Goal: Task Accomplishment & Management: Use online tool/utility

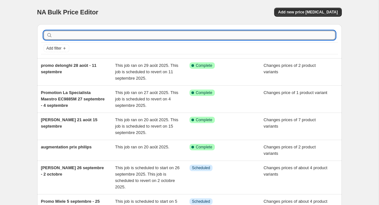
click at [105, 31] on input "text" at bounding box center [194, 35] width 281 height 9
type input "promo breville"
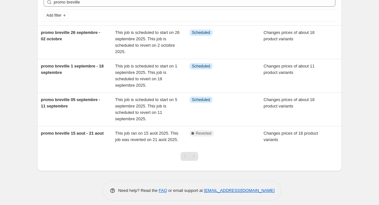
scroll to position [42, 0]
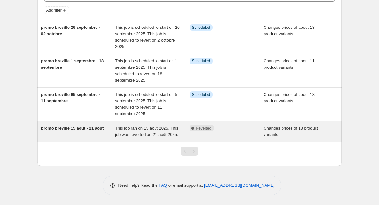
click at [113, 136] on div "promo breville 15 aout - 21 aout" at bounding box center [78, 131] width 74 height 13
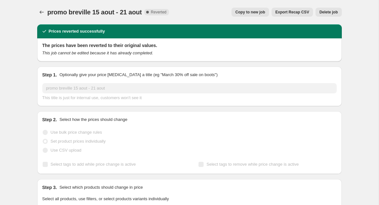
click at [334, 6] on div "promo breville 15 aout - 21 aout. This page is ready promo breville 15 aout - 2…" at bounding box center [189, 12] width 304 height 24
click at [332, 13] on span "Delete job" at bounding box center [328, 12] width 18 height 5
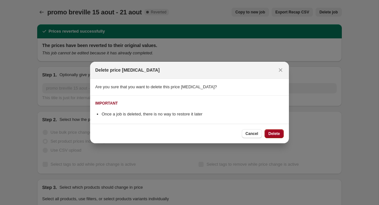
click at [268, 133] on span "Delete" at bounding box center [274, 133] width 12 height 5
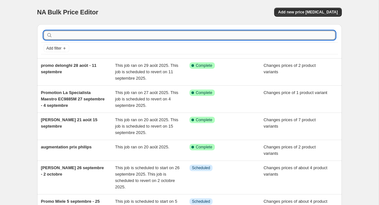
click at [147, 34] on input "text" at bounding box center [194, 35] width 281 height 9
type input "promo breville"
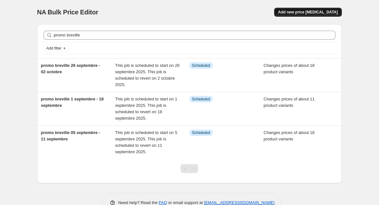
click at [302, 9] on button "Add new price [MEDICAL_DATA]" at bounding box center [307, 12] width 67 height 9
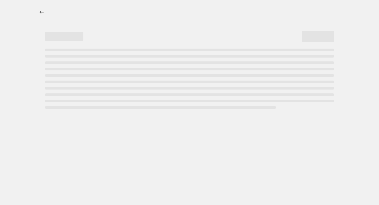
select select "percentage"
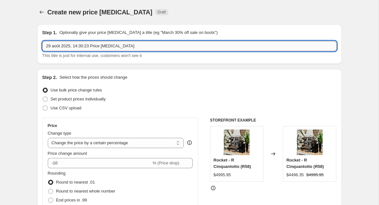
click at [105, 46] on input "29 août 2025, 14:30:23 Price [MEDICAL_DATA]" at bounding box center [189, 46] width 294 height 10
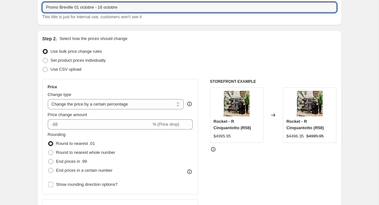
scroll to position [39, 0]
type input "Promo Breville 01 octobre - 16 octobre"
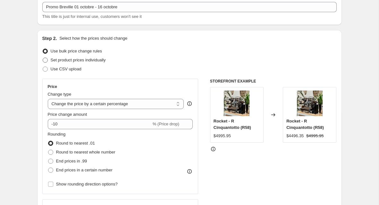
click at [104, 61] on span "Set product prices individually" at bounding box center [78, 60] width 55 height 5
click at [43, 58] on input "Set product prices individually" at bounding box center [43, 58] width 0 height 0
radio input "true"
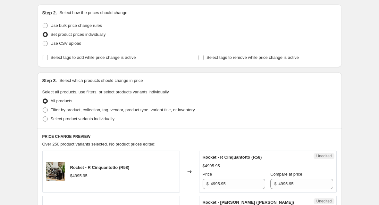
scroll to position [65, 0]
click at [56, 115] on span "Select product variants individually" at bounding box center [83, 118] width 64 height 6
click at [43, 116] on input "Select product variants individually" at bounding box center [43, 116] width 0 height 0
radio input "true"
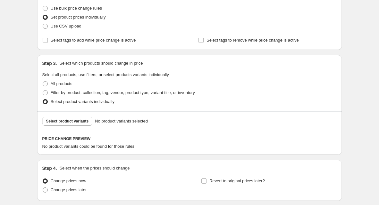
scroll to position [85, 0]
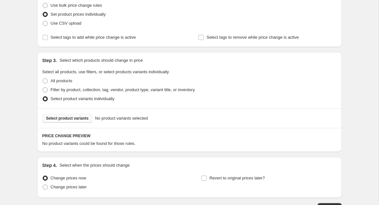
click at [56, 115] on button "Select product variants" at bounding box center [67, 118] width 50 height 9
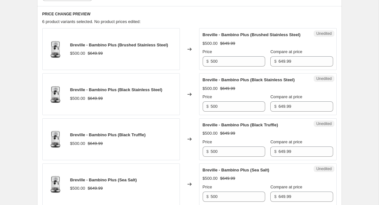
scroll to position [203, 0]
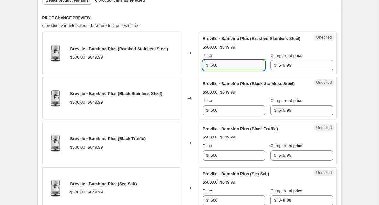
click at [223, 70] on input "500" at bounding box center [238, 65] width 54 height 10
type input "489.99"
click at [217, 116] on input "500" at bounding box center [238, 110] width 54 height 10
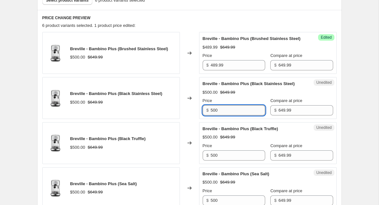
click at [217, 116] on input "500" at bounding box center [238, 110] width 54 height 10
type input "489.99"
click at [232, 161] on input "500" at bounding box center [238, 156] width 54 height 10
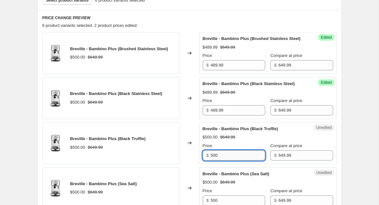
click at [232, 161] on input "500" at bounding box center [238, 156] width 54 height 10
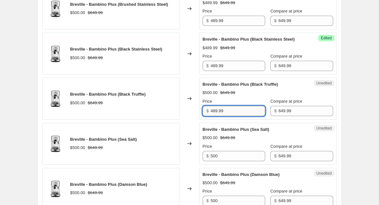
scroll to position [250, 0]
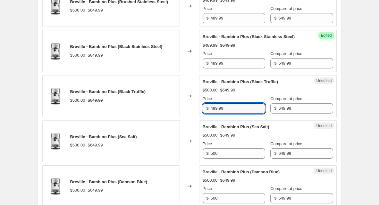
type input "489.99"
click at [234, 162] on div "Unedited Breville - Bambino Plus (Sea Salt) $500.00 $649.99 Price $ 500 Compare…" at bounding box center [267, 141] width 137 height 42
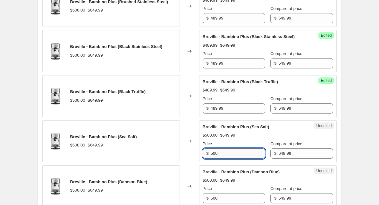
click at [236, 159] on input "500" at bounding box center [238, 154] width 54 height 10
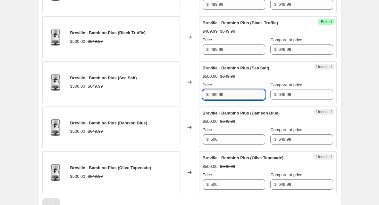
scroll to position [311, 0]
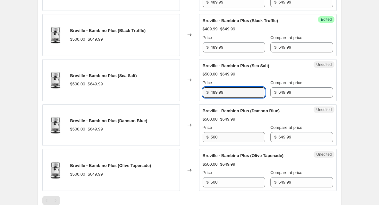
type input "489.99"
click at [226, 143] on input "500" at bounding box center [238, 137] width 54 height 10
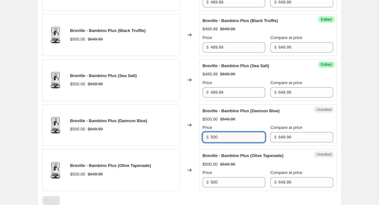
click at [226, 143] on input "500" at bounding box center [238, 137] width 54 height 10
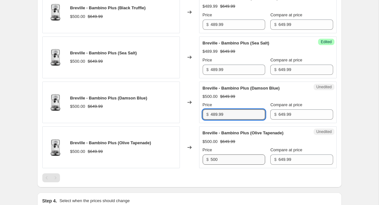
type input "489.99"
click at [224, 165] on input "500" at bounding box center [238, 160] width 54 height 10
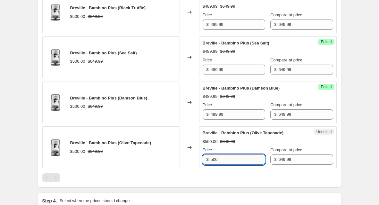
click at [224, 165] on input "500" at bounding box center [238, 160] width 54 height 10
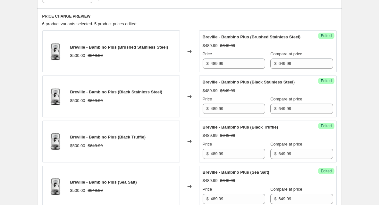
scroll to position [127, 0]
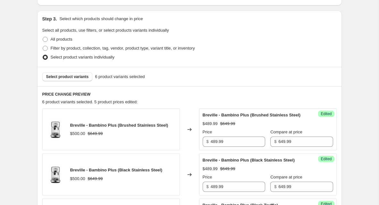
type input "489.99"
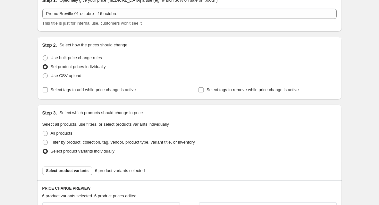
scroll to position [39, 0]
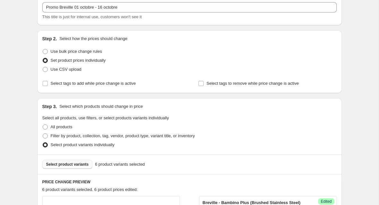
click at [76, 165] on span "Select product variants" at bounding box center [67, 164] width 43 height 5
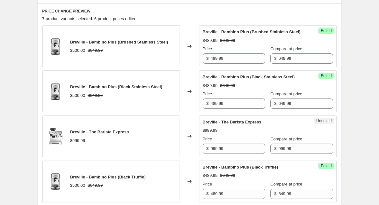
scroll to position [211, 0]
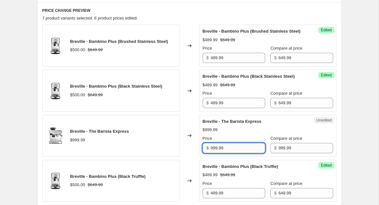
click at [238, 153] on input "999.99" at bounding box center [238, 148] width 54 height 10
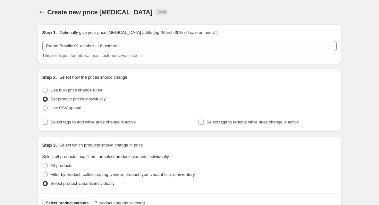
scroll to position [24, 0]
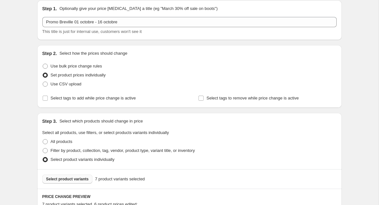
type input "789.99"
click at [80, 175] on button "Select product variants" at bounding box center [67, 179] width 50 height 9
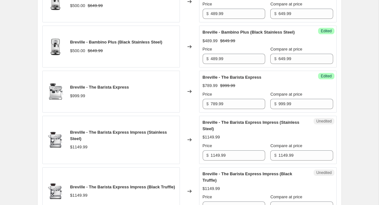
scroll to position [255, 0]
click at [231, 161] on input "1149.99" at bounding box center [238, 155] width 54 height 10
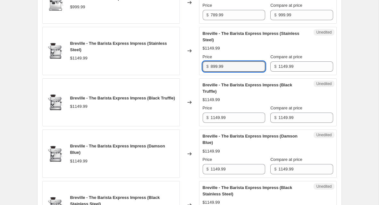
scroll to position [345, 0]
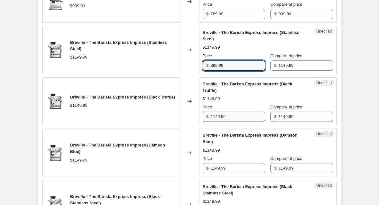
type input "899.99"
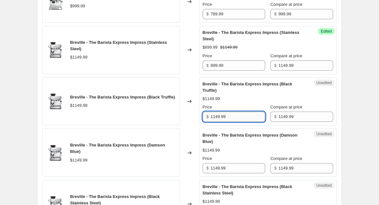
click at [218, 122] on input "1149.99" at bounding box center [238, 117] width 54 height 10
type input "899.99"
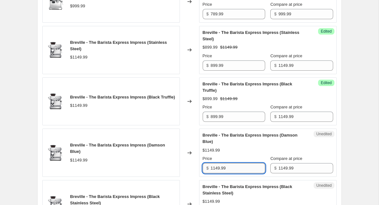
click at [227, 174] on input "1149.99" at bounding box center [238, 168] width 54 height 10
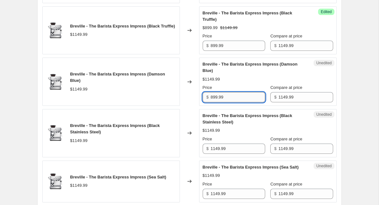
scroll to position [426, 0]
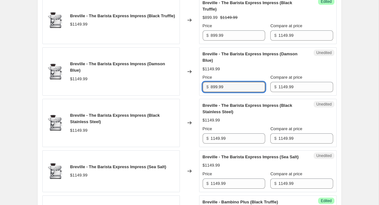
type input "899.99"
click at [227, 132] on div "Price" at bounding box center [234, 129] width 62 height 6
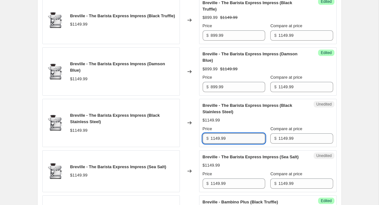
click at [227, 144] on input "1149.99" at bounding box center [238, 139] width 54 height 10
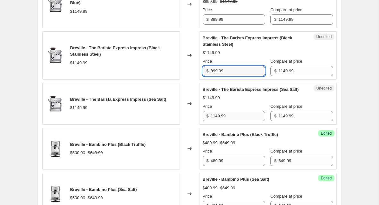
scroll to position [494, 0]
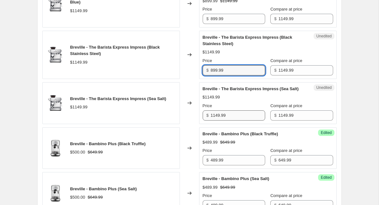
type input "899.99"
click at [238, 121] on input "1149.99" at bounding box center [238, 116] width 54 height 10
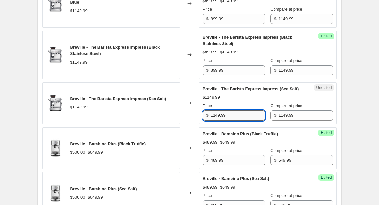
click at [238, 121] on input "1149.99" at bounding box center [238, 116] width 54 height 10
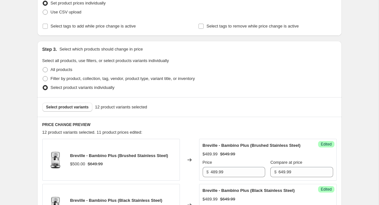
scroll to position [0, 0]
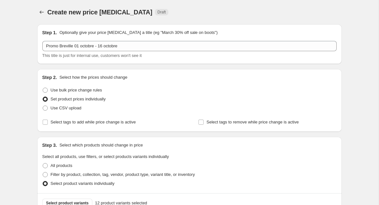
type input "899.99"
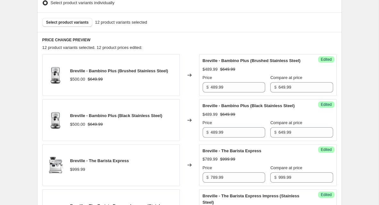
scroll to position [176, 0]
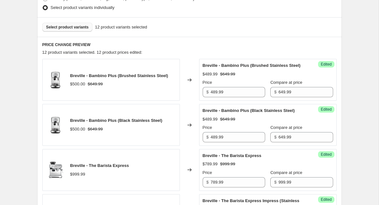
click at [82, 24] on button "Select product variants" at bounding box center [67, 27] width 50 height 9
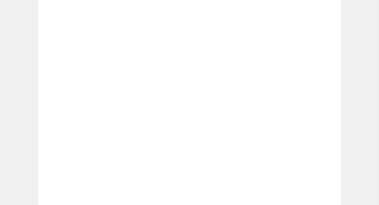
scroll to position [379, 0]
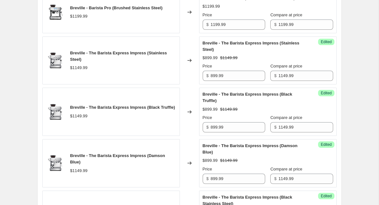
click at [220, 30] on div "Price $ 1199.99" at bounding box center [234, 21] width 62 height 18
click at [220, 30] on input "1199.99" at bounding box center [238, 25] width 54 height 10
type input "959.99"
click at [163, 33] on div "Breville - Barista Pro (Brushed Stainless Steel) $1199.99" at bounding box center [110, 12] width 137 height 42
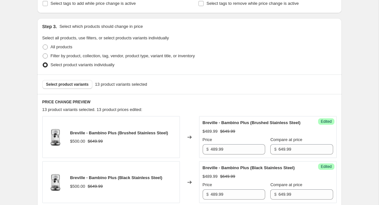
scroll to position [87, 0]
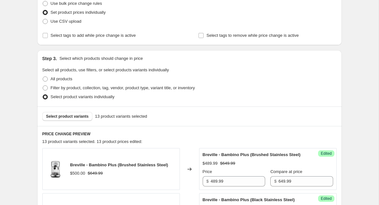
click at [72, 111] on div "Select product variants 13 product variants selected" at bounding box center [189, 117] width 304 height 20
click at [72, 114] on span "Select product variants" at bounding box center [67, 116] width 43 height 5
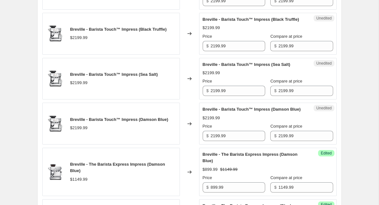
scroll to position [552, 0]
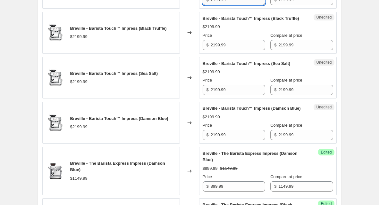
click at [231, 5] on input "2199.99" at bounding box center [238, 0] width 54 height 10
click at [227, 5] on input "1759.99" at bounding box center [238, 0] width 54 height 10
type input "1759.99"
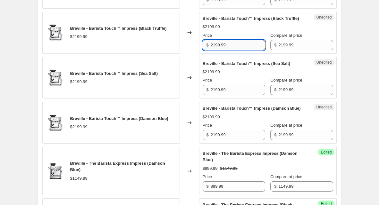
click at [231, 50] on input "2199.99" at bounding box center [238, 45] width 54 height 10
paste input "175"
type input "1759.99"
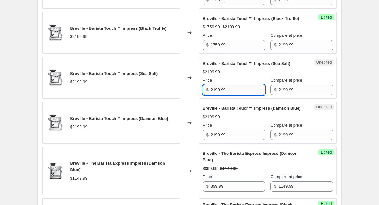
click at [236, 95] on input "2199.99" at bounding box center [238, 90] width 54 height 10
paste input "175"
type input "1759.99"
click at [238, 140] on input "2199.99" at bounding box center [238, 135] width 54 height 10
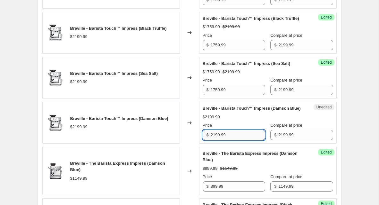
click at [238, 140] on input "2199.99" at bounding box center [238, 135] width 54 height 10
paste input "175"
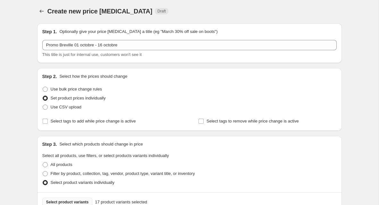
scroll to position [0, 0]
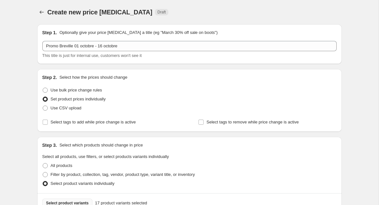
type input "1759.99"
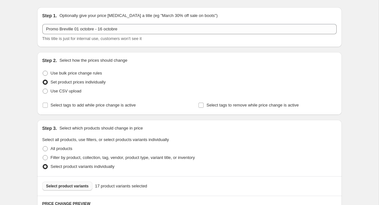
scroll to position [20, 0]
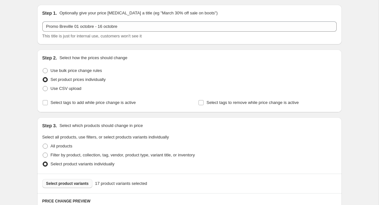
click at [81, 184] on span "Select product variants" at bounding box center [67, 183] width 43 height 5
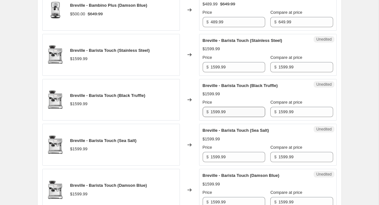
scroll to position [947, 0]
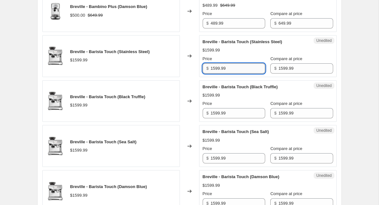
click at [234, 74] on input "1599.99" at bounding box center [238, 68] width 54 height 10
click at [236, 74] on input "1279.99" at bounding box center [238, 68] width 54 height 10
type input "1279.99"
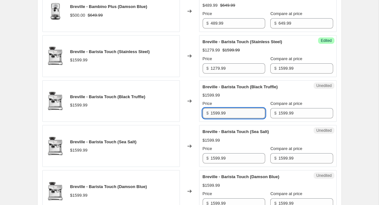
click at [236, 119] on input "1599.99" at bounding box center [238, 113] width 54 height 10
paste input "27"
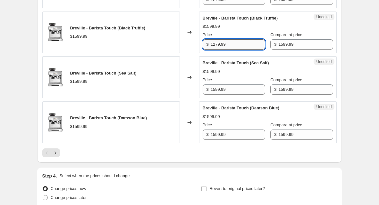
scroll to position [1017, 0]
type input "1279.99"
click at [234, 83] on div "Price" at bounding box center [234, 80] width 62 height 6
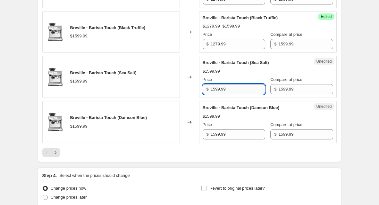
click at [233, 95] on input "1599.99" at bounding box center [238, 89] width 54 height 10
paste input "27"
type input "1279.99"
click at [238, 140] on input "1599.99" at bounding box center [238, 134] width 54 height 10
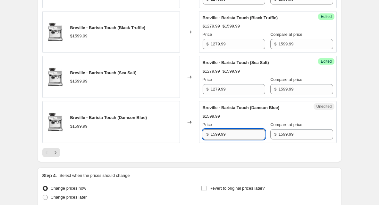
click at [238, 140] on input "1599.99" at bounding box center [238, 134] width 54 height 10
paste input "27"
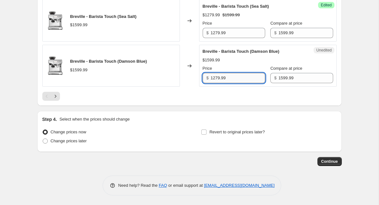
scroll to position [1109, 0]
type input "1279.99"
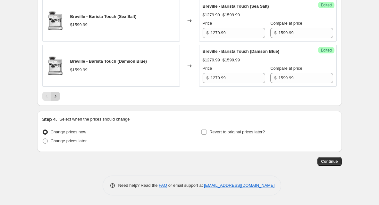
click at [57, 98] on icon "Next" at bounding box center [55, 96] width 6 height 6
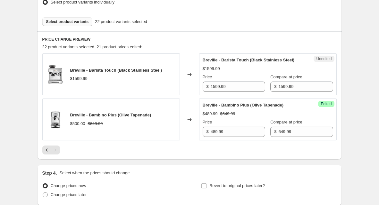
scroll to position [220, 0]
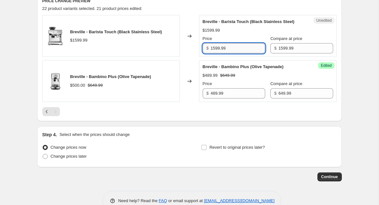
click at [223, 52] on input "1599.99" at bounding box center [238, 48] width 54 height 10
paste input "27"
type input "1279.99"
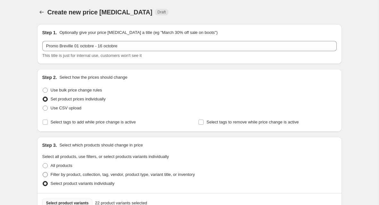
scroll to position [39, 0]
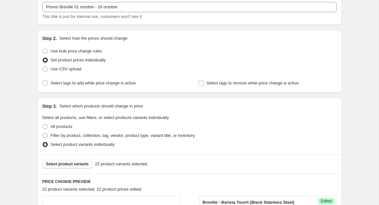
click at [74, 168] on button "Select product variants" at bounding box center [67, 164] width 50 height 9
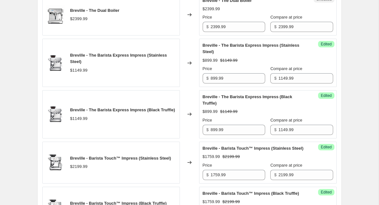
scroll to position [421, 0]
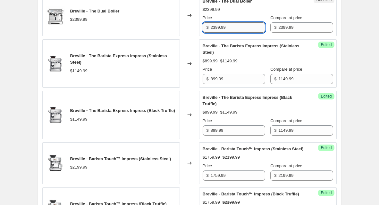
click at [236, 33] on input "2399.99" at bounding box center [238, 27] width 54 height 10
type input "1899.99"
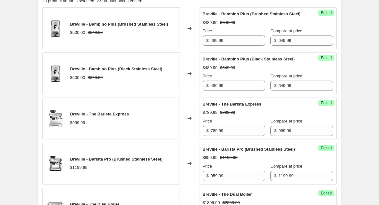
scroll to position [180, 0]
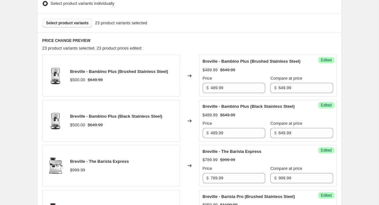
click at [78, 22] on span "Select product variants" at bounding box center [67, 23] width 43 height 5
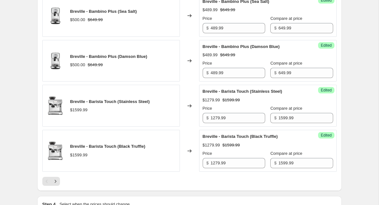
scroll to position [1112, 0]
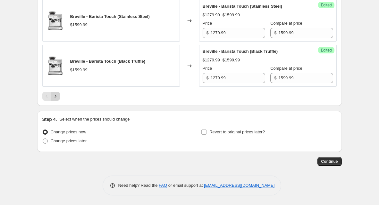
click at [54, 95] on icon "Next" at bounding box center [55, 96] width 6 height 6
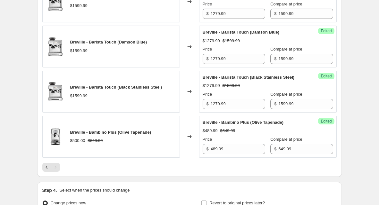
scroll to position [330, 0]
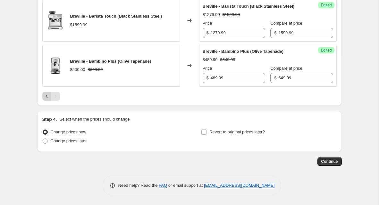
click at [43, 95] on button "Previous" at bounding box center [46, 96] width 9 height 9
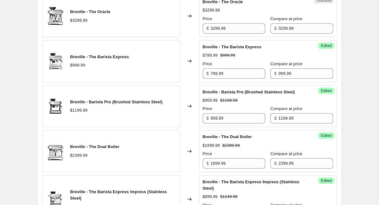
click at [235, 37] on div "Unedited Breville - The Oracle $3299.99 Price $ 3299.99 Compare at price $ 3299…" at bounding box center [267, 16] width 137 height 42
click at [237, 34] on input "3299.99" at bounding box center [238, 28] width 54 height 10
type input "2639.99"
click at [286, 13] on div "$3299.99" at bounding box center [268, 10] width 130 height 6
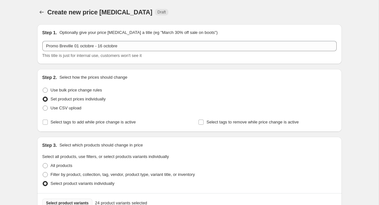
scroll to position [76, 0]
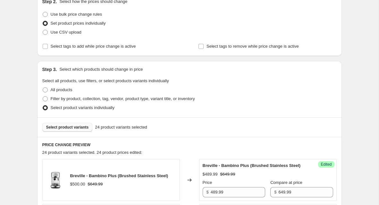
click at [77, 127] on span "Select product variants" at bounding box center [67, 127] width 43 height 5
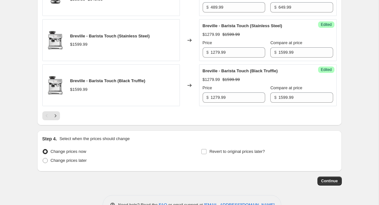
scroll to position [1055, 0]
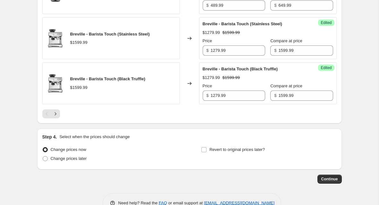
click at [48, 119] on div "Pagination" at bounding box center [46, 114] width 9 height 9
click at [59, 119] on button "Next" at bounding box center [55, 114] width 9 height 9
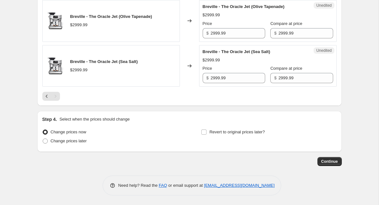
scroll to position [467, 0]
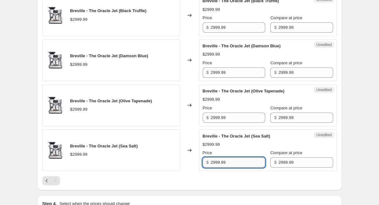
click at [233, 167] on input "2999.99" at bounding box center [238, 163] width 54 height 10
click at [235, 165] on input "2399.99" at bounding box center [238, 163] width 54 height 10
type input "2399.99"
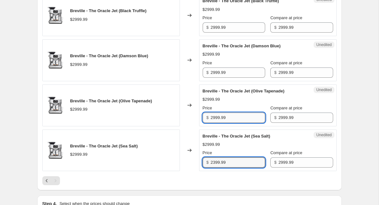
click at [231, 122] on input "2999.99" at bounding box center [238, 118] width 54 height 10
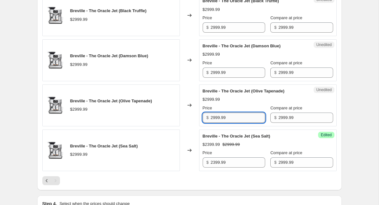
paste input "2399.99"
paste input "text"
type input "2399.99"
click at [230, 78] on input "2999.99" at bounding box center [238, 73] width 54 height 10
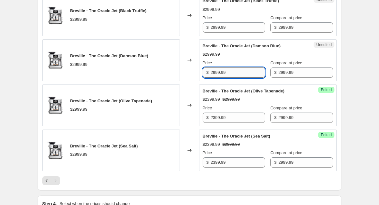
click at [230, 78] on input "2999.99" at bounding box center [238, 73] width 54 height 10
paste input "3"
type input "2399.99"
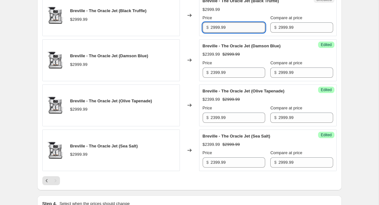
click at [234, 33] on input "2999.99" at bounding box center [238, 27] width 54 height 10
paste input "3"
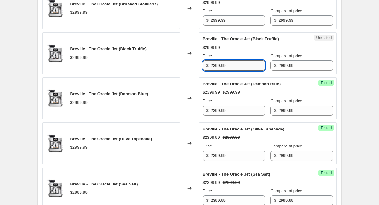
scroll to position [427, 0]
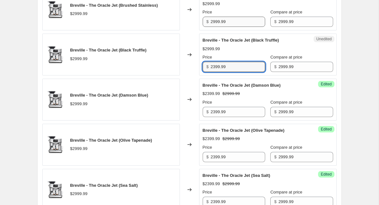
type input "2399.99"
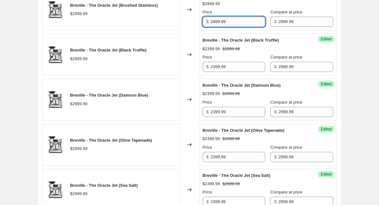
click at [235, 26] on input "2999.99" at bounding box center [238, 22] width 54 height 10
paste input "3"
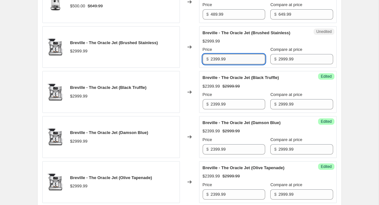
scroll to position [389, 0]
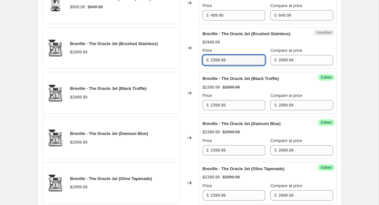
type input "2399.99"
click at [248, 53] on div "Price" at bounding box center [234, 50] width 62 height 6
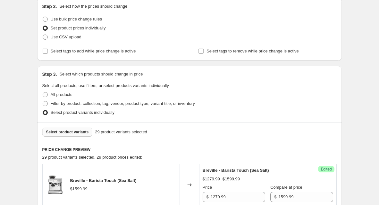
scroll to position [71, 0]
click at [76, 130] on span "Select product variants" at bounding box center [67, 131] width 43 height 5
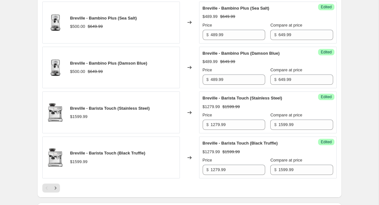
scroll to position [1112, 0]
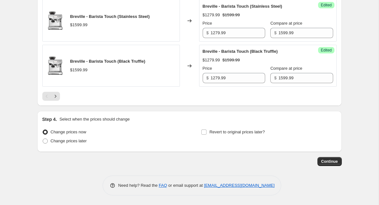
click at [62, 99] on div at bounding box center [189, 96] width 294 height 9
click at [57, 98] on icon "Next" at bounding box center [55, 96] width 6 height 6
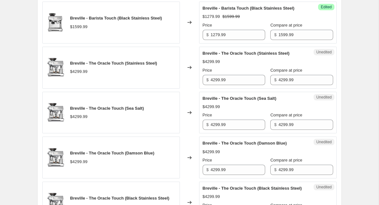
scroll to position [325, 0]
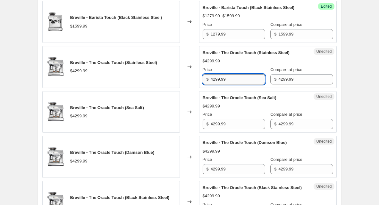
click at [234, 85] on input "4299.99" at bounding box center [238, 79] width 54 height 10
type input "2"
type input "3439.99"
click at [239, 84] on input "3439.99" at bounding box center [238, 79] width 54 height 10
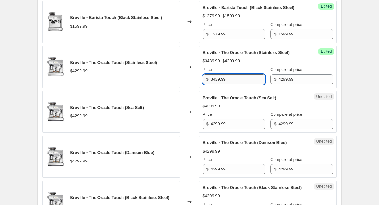
click at [239, 84] on input "3439.99" at bounding box center [238, 79] width 54 height 10
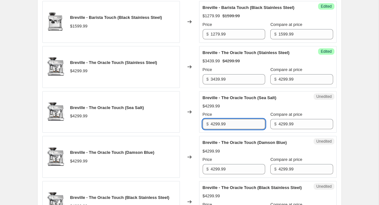
click at [224, 129] on input "4299.99" at bounding box center [238, 124] width 54 height 10
paste input "343"
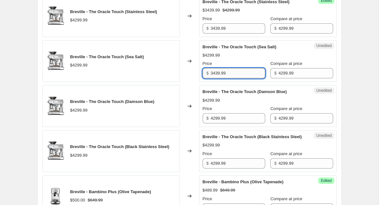
scroll to position [376, 0]
type input "3439.99"
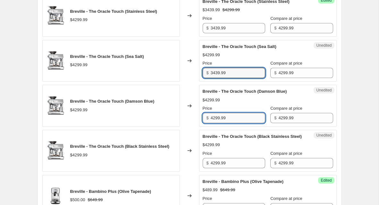
click at [227, 123] on input "4299.99" at bounding box center [238, 118] width 54 height 10
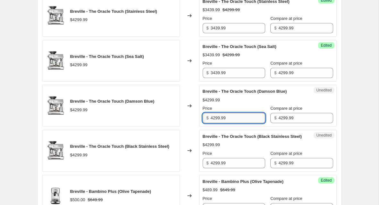
click at [227, 123] on input "4299.99" at bounding box center [238, 118] width 54 height 10
paste input "343"
type input "3439.99"
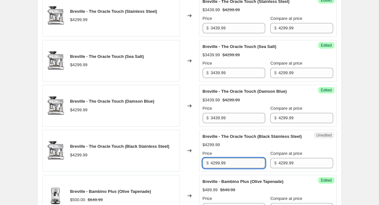
click at [232, 169] on input "4299.99" at bounding box center [238, 163] width 54 height 10
paste input "343"
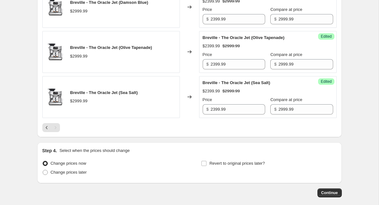
scroll to position [693, 0]
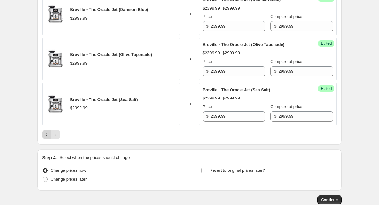
type input "3439.99"
click at [45, 138] on icon "Previous" at bounding box center [47, 135] width 6 height 6
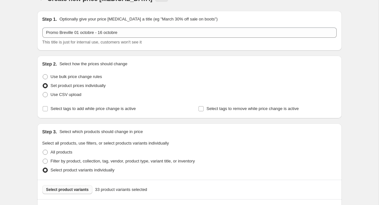
scroll to position [18, 0]
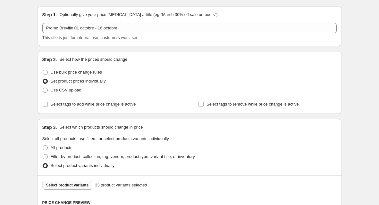
click at [75, 184] on span "Select product variants" at bounding box center [67, 185] width 43 height 5
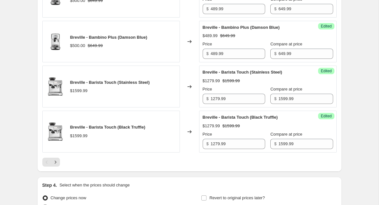
scroll to position [1112, 0]
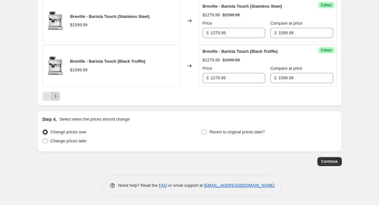
click at [56, 95] on icon "Next" at bounding box center [55, 96] width 6 height 6
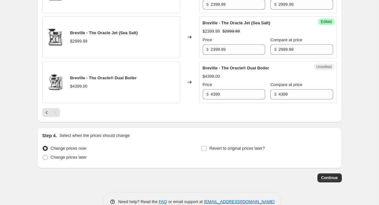
scroll to position [734, 0]
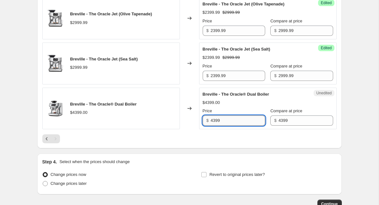
click at [241, 126] on input "4399" at bounding box center [238, 121] width 54 height 10
type input "3519.99"
click at [229, 144] on div at bounding box center [189, 139] width 294 height 9
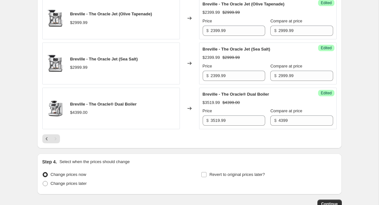
scroll to position [785, 0]
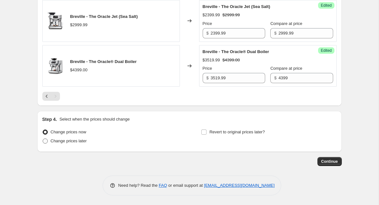
click at [78, 144] on span "Change prices later" at bounding box center [69, 141] width 36 height 6
click at [43, 139] on input "Change prices later" at bounding box center [43, 139] width 0 height 0
radio input "true"
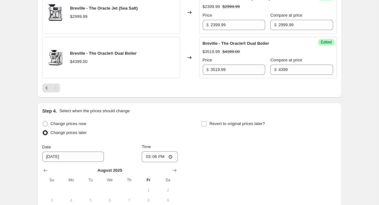
click at [173, 171] on div "[DATE] Su Mo Tu We Th Fr Sa 1 2 3 4 5 6 7 8 9 10 11 12 13 14 15 16 17 18 19 20 …" at bounding box center [107, 204] width 140 height 85
click at [173, 174] on icon "Show next month, September 2025" at bounding box center [174, 171] width 6 height 6
click at [173, 174] on icon "Show next month, October 2025" at bounding box center [174, 171] width 6 height 6
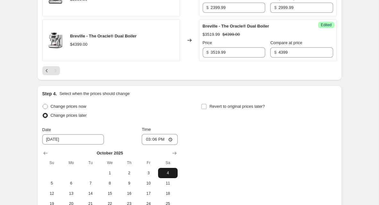
scroll to position [803, 0]
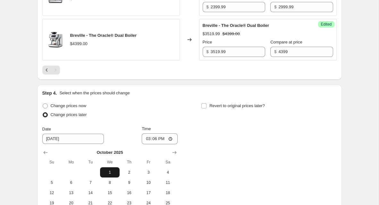
click at [116, 177] on button "1" at bounding box center [109, 173] width 19 height 10
type input "[DATE]"
click at [154, 145] on input "15:06" at bounding box center [160, 139] width 36 height 11
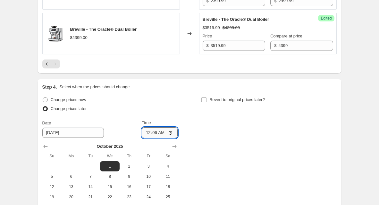
click at [162, 138] on input "00:06" at bounding box center [160, 133] width 36 height 11
type input "00:00"
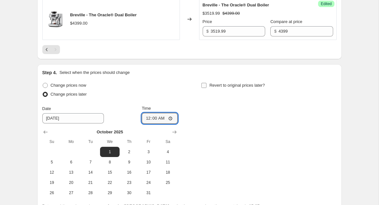
click at [224, 88] on span "Revert to original prices later?" at bounding box center [236, 85] width 55 height 5
click at [206, 88] on input "Revert to original prices later?" at bounding box center [203, 85] width 5 height 5
checkbox input "true"
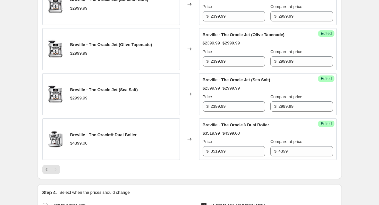
scroll to position [894, 0]
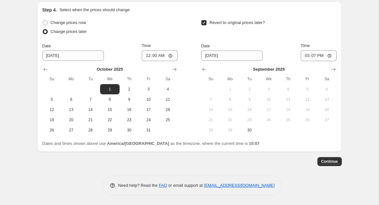
click at [332, 75] on th "Sa" at bounding box center [326, 79] width 19 height 10
click at [332, 70] on icon "Show next month, October 2025" at bounding box center [333, 69] width 6 height 6
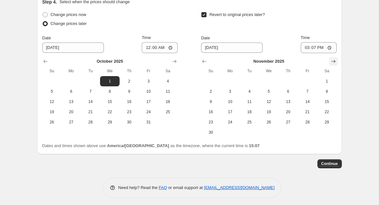
click at [332, 65] on icon "Show next month, December 2025" at bounding box center [333, 61] width 6 height 6
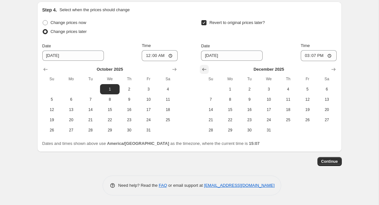
click at [204, 68] on icon "Show previous month, November 2025" at bounding box center [204, 69] width 6 height 6
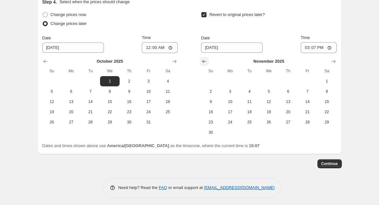
click at [203, 63] on icon "Show previous month, October 2025" at bounding box center [204, 61] width 4 height 3
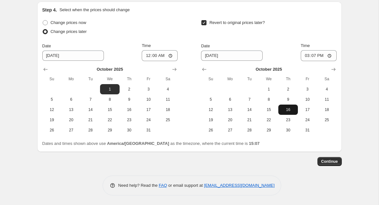
click at [293, 110] on span "16" at bounding box center [288, 109] width 14 height 5
type input "[DATE]"
click at [311, 57] on input "15:07" at bounding box center [319, 55] width 36 height 11
type input "23:59"
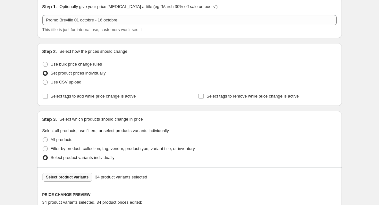
scroll to position [0, 0]
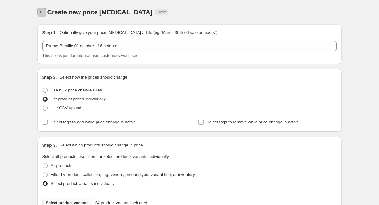
click at [39, 14] on icon "Price change jobs" at bounding box center [41, 12] width 6 height 6
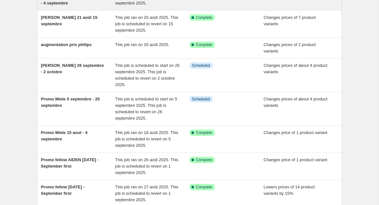
scroll to position [193, 0]
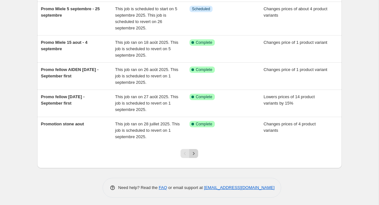
click at [192, 151] on icon "Next" at bounding box center [193, 154] width 6 height 6
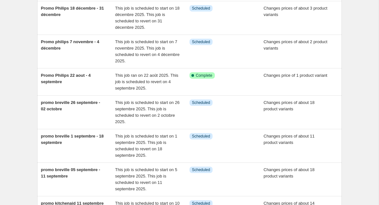
scroll to position [0, 0]
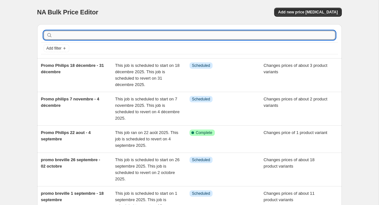
click at [132, 37] on input "text" at bounding box center [194, 35] width 281 height 9
type input "promo breville"
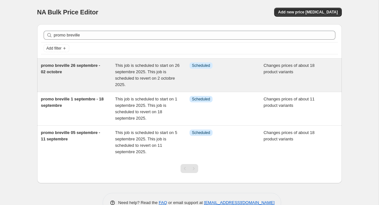
click at [112, 78] on div "promo breville 26 septembre - 02 octobre" at bounding box center [78, 75] width 74 height 26
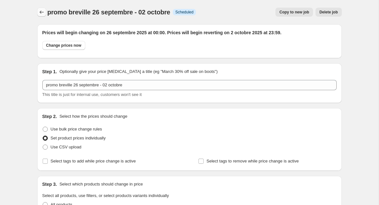
click at [41, 12] on icon "Price change jobs" at bounding box center [41, 12] width 6 height 6
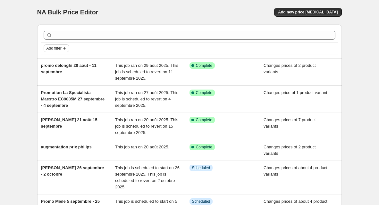
click at [53, 50] on span "Add filter" at bounding box center [53, 48] width 15 height 5
click at [56, 58] on span "Job status" at bounding box center [56, 60] width 19 height 5
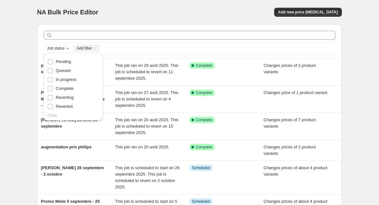
click at [168, 54] on div "Job status Add filter" at bounding box center [189, 41] width 304 height 34
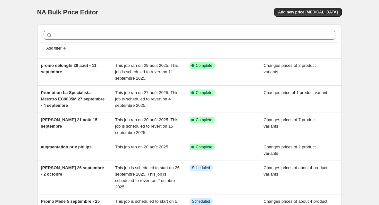
click at [274, 1] on div "NA Bulk Price Editor. This page is ready NA Bulk Price Editor Add new price [ME…" at bounding box center [189, 12] width 304 height 24
click at [282, 14] on div "Add new price [MEDICAL_DATA]" at bounding box center [265, 12] width 153 height 9
click at [291, 14] on span "Add new price [MEDICAL_DATA]" at bounding box center [308, 12] width 60 height 5
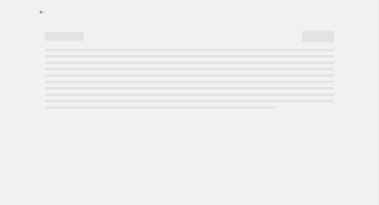
select select "percentage"
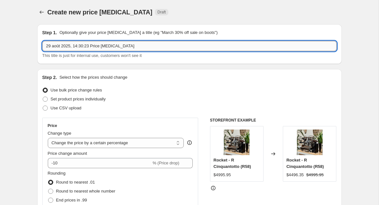
click at [116, 51] on input "29 août 2025, 14:30:23 Price [MEDICAL_DATA]" at bounding box center [189, 46] width 294 height 10
type input "promo breville"
click at [42, 12] on icon "Price change jobs" at bounding box center [41, 12] width 6 height 6
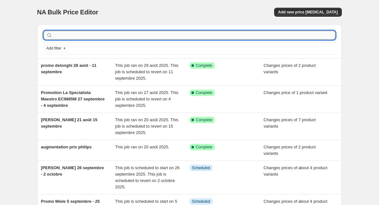
click at [107, 31] on input "text" at bounding box center [194, 35] width 281 height 9
type input "promo breville"
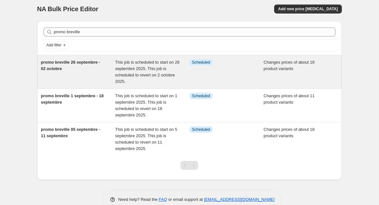
scroll to position [8, 0]
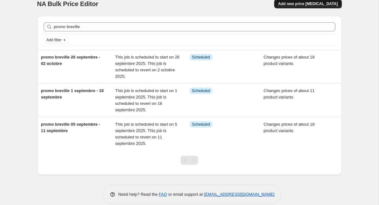
click at [314, 4] on span "Add new price [MEDICAL_DATA]" at bounding box center [308, 3] width 60 height 5
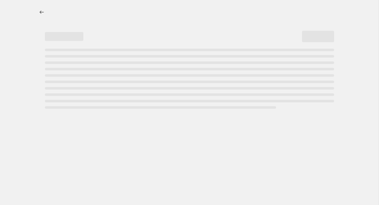
select select "percentage"
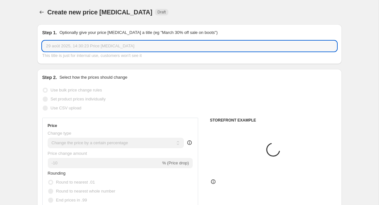
click at [104, 48] on input "29 août 2025, 14:30:23 Price [MEDICAL_DATA]" at bounding box center [189, 46] width 294 height 10
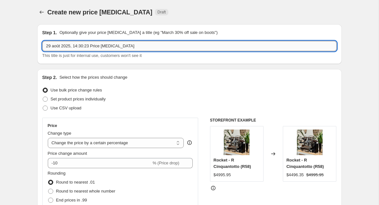
click at [104, 48] on input "29 août 2025, 14:30:23 Price [MEDICAL_DATA]" at bounding box center [189, 46] width 294 height 10
type input "promo breville 01 octobre - 16 octobre"
click at [69, 103] on label "Set product prices individually" at bounding box center [73, 99] width 63 height 9
click at [43, 97] on input "Set product prices individually" at bounding box center [43, 97] width 0 height 0
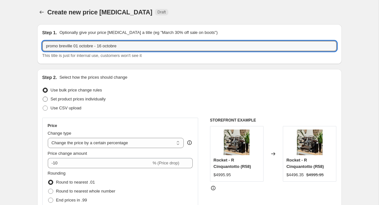
radio input "true"
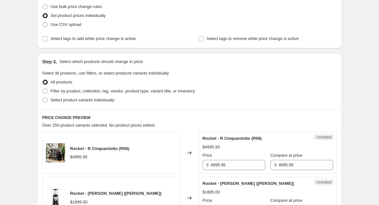
click at [69, 103] on span "Select product variants individually" at bounding box center [83, 100] width 64 height 6
click at [43, 98] on input "Select product variants individually" at bounding box center [43, 98] width 0 height 0
radio input "true"
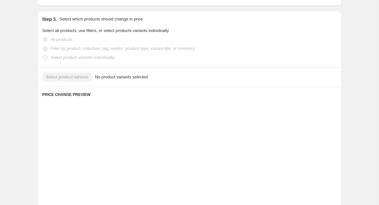
scroll to position [130, 0]
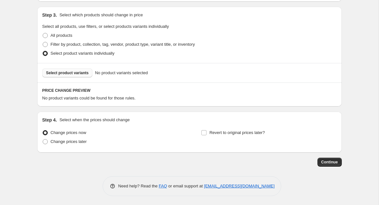
click at [81, 73] on span "Select product variants" at bounding box center [67, 72] width 43 height 5
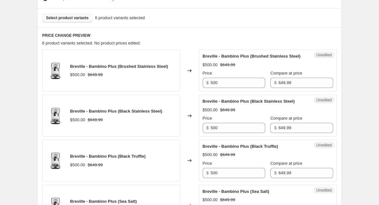
scroll to position [188, 0]
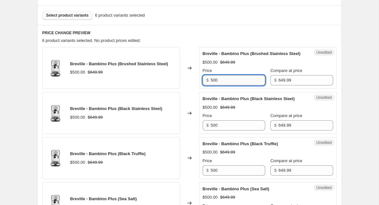
click at [236, 86] on input "500" at bounding box center [238, 80] width 54 height 10
click at [242, 86] on input "489.99" at bounding box center [238, 80] width 54 height 10
type input "489.99"
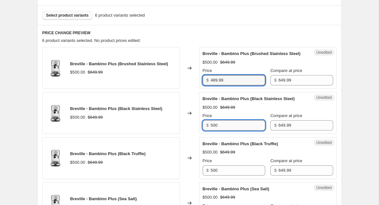
click at [230, 131] on input "500" at bounding box center [238, 125] width 54 height 10
paste input "489.99"
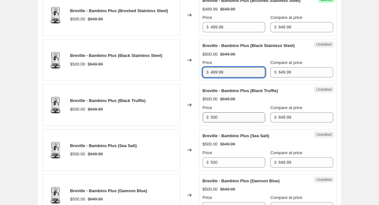
type input "489.99"
click at [232, 123] on input "500" at bounding box center [238, 117] width 54 height 10
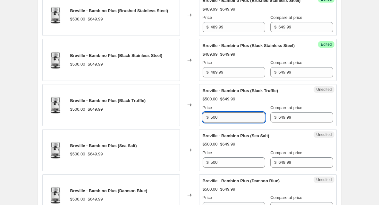
click at [232, 123] on input "500" at bounding box center [238, 117] width 54 height 10
paste input "489.99"
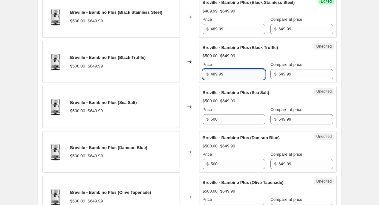
scroll to position [285, 0]
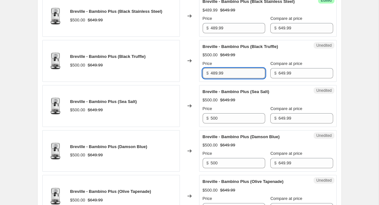
type input "489.99"
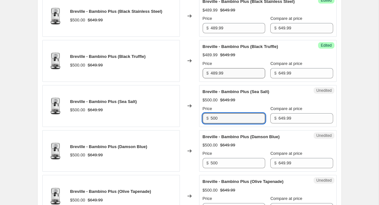
click at [233, 124] on input "500" at bounding box center [238, 118] width 54 height 10
paste input "489.99"
type input "489.99"
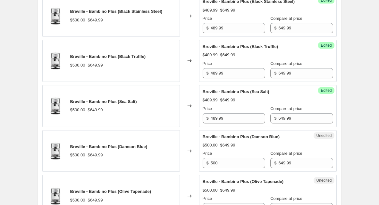
click at [238, 183] on div "Breville - Bambino Plus (Brushed Stainless Steel) $500.00 $649.99 Changed to Su…" at bounding box center [189, 84] width 294 height 268
click at [244, 169] on input "500" at bounding box center [238, 163] width 54 height 10
paste input "489.99"
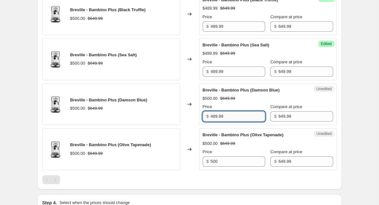
scroll to position [345, 0]
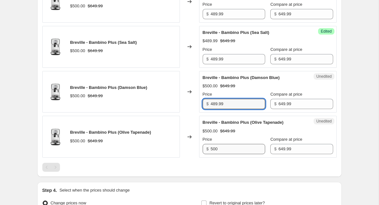
type input "489.99"
click at [244, 154] on input "500" at bounding box center [238, 149] width 54 height 10
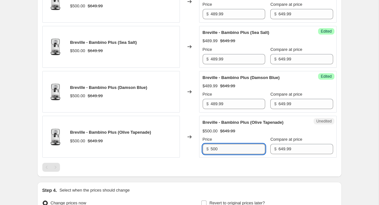
click at [244, 154] on input "500" at bounding box center [238, 149] width 54 height 10
paste input "489.99"
type input "489.99"
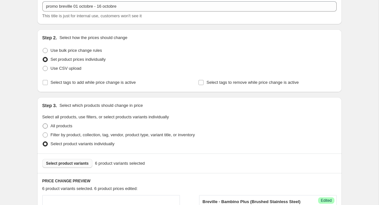
scroll to position [49, 0]
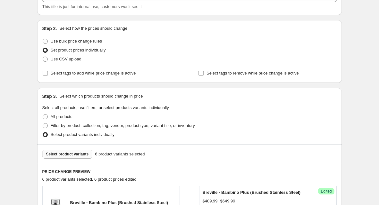
click at [67, 162] on div "Select product variants 6 product variants selected" at bounding box center [189, 155] width 304 height 20
click at [70, 159] on div "Select product variants 6 product variants selected" at bounding box center [189, 155] width 304 height 20
click at [80, 151] on button "Select product variants" at bounding box center [67, 154] width 50 height 9
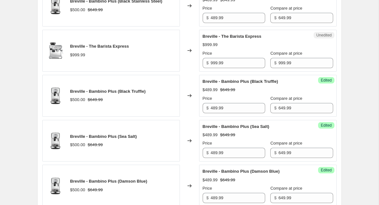
scroll to position [296, 0]
click at [228, 68] on input "999.99" at bounding box center [238, 63] width 54 height 10
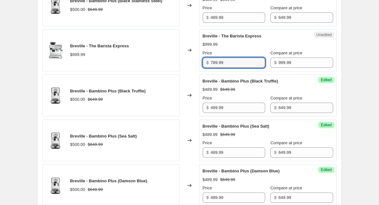
type input "789.99"
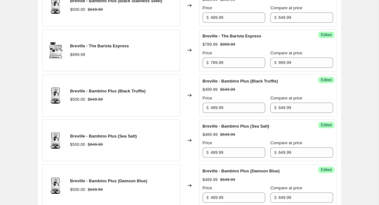
click at [189, 85] on div "Breville - Bambino Plus (Brushed Stainless Steel) $500.00 $649.99 Changed to Su…" at bounding box center [189, 95] width 294 height 312
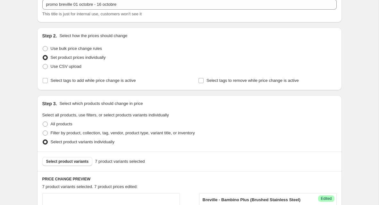
scroll to position [50, 0]
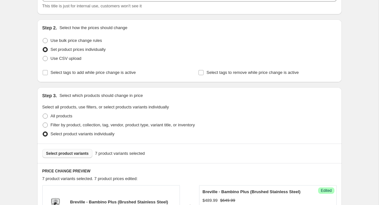
click at [62, 152] on span "Select product variants" at bounding box center [67, 153] width 43 height 5
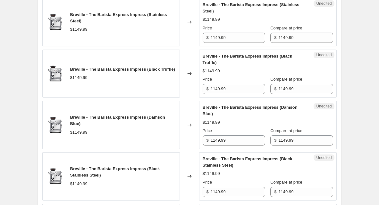
scroll to position [331, 0]
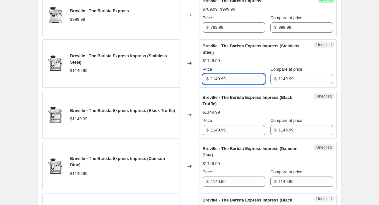
click at [227, 84] on input "1149.99" at bounding box center [238, 79] width 54 height 10
type input "899.99"
click at [232, 136] on input "1149.99" at bounding box center [238, 130] width 54 height 10
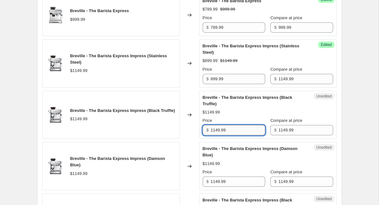
click at [232, 136] on input "1149.99" at bounding box center [238, 130] width 54 height 10
paste input "89"
type input "899.99"
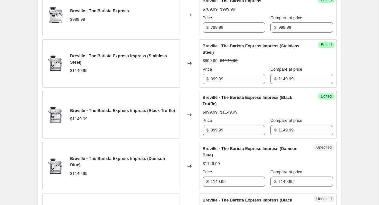
click at [232, 176] on div "Price" at bounding box center [234, 172] width 62 height 6
click at [232, 187] on input "1149.99" at bounding box center [238, 182] width 54 height 10
paste input "89"
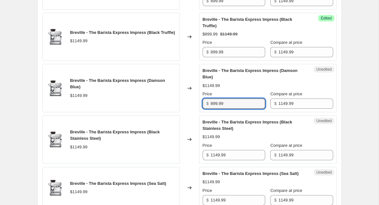
scroll to position [409, 0]
type input "899.99"
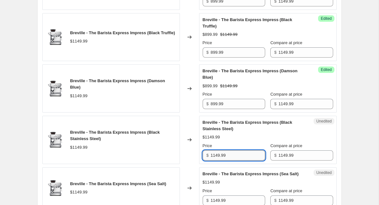
click at [235, 161] on input "1149.99" at bounding box center [238, 156] width 54 height 10
paste input "89"
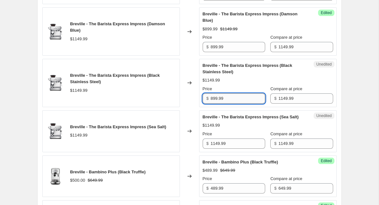
scroll to position [467, 0]
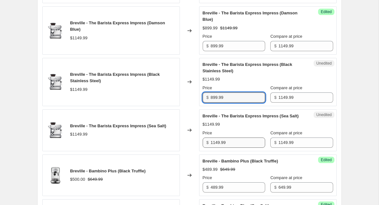
type input "899.99"
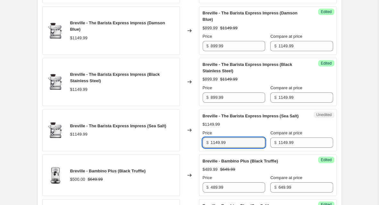
click at [237, 148] on input "1149.99" at bounding box center [238, 143] width 54 height 10
paste input "89"
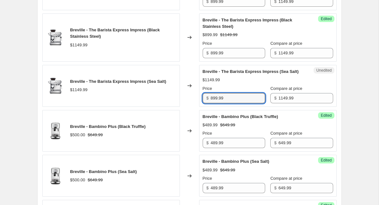
scroll to position [727, 0]
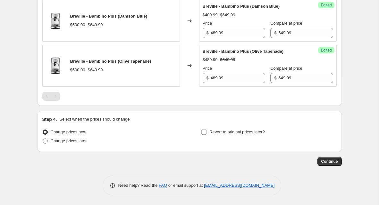
type input "899.99"
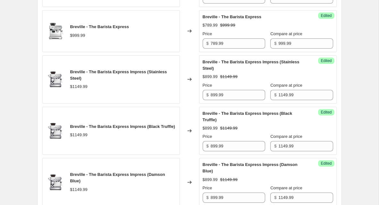
scroll to position [161, 0]
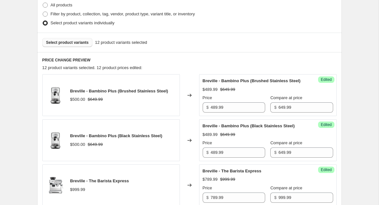
click at [81, 45] on button "Select product variants" at bounding box center [67, 42] width 50 height 9
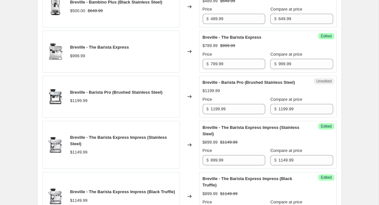
scroll to position [289, 0]
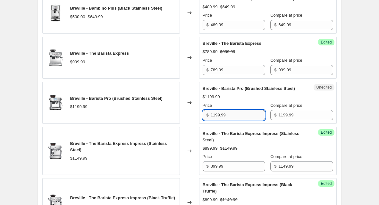
click at [235, 120] on input "1199.99" at bounding box center [238, 115] width 54 height 10
type input "959.99"
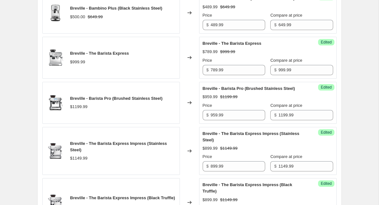
click at [155, 124] on div "Breville - Barista Pro (Brushed Stainless Steel) $1199.99" at bounding box center [110, 103] width 137 height 42
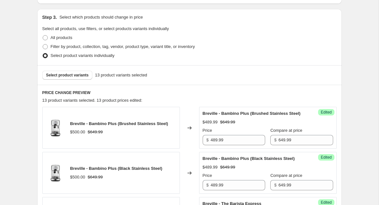
scroll to position [127, 0]
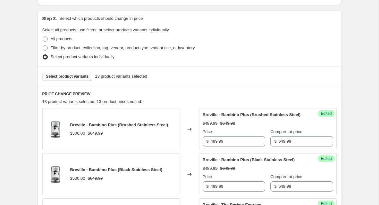
click at [79, 78] on span "Select product variants" at bounding box center [67, 76] width 43 height 5
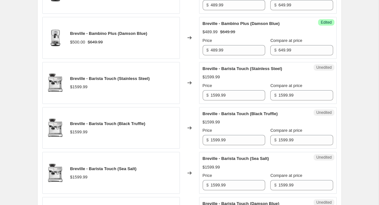
scroll to position [741, 0]
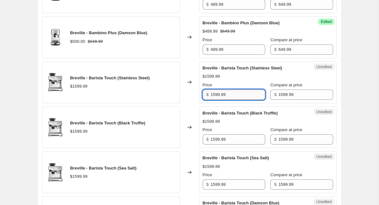
click at [223, 100] on input "1599.99" at bounding box center [238, 95] width 54 height 10
type input "1279.99"
click at [228, 145] on input "1599.99" at bounding box center [238, 140] width 54 height 10
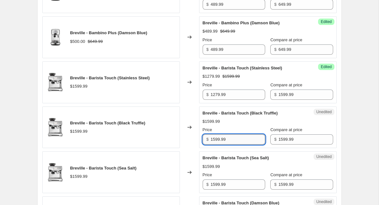
click at [228, 145] on input "1599.99" at bounding box center [238, 140] width 54 height 10
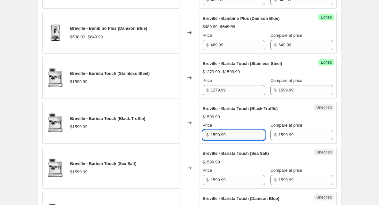
paste input "27"
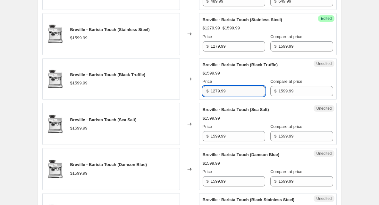
scroll to position [796, 0]
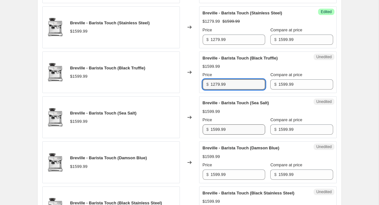
type input "1279.99"
click at [233, 135] on input "1599.99" at bounding box center [238, 130] width 54 height 10
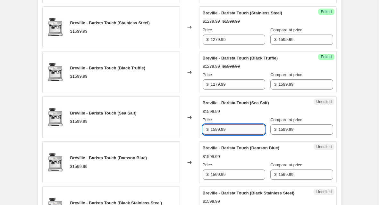
paste input "27"
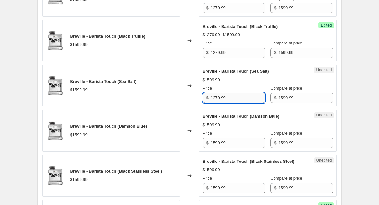
scroll to position [831, 0]
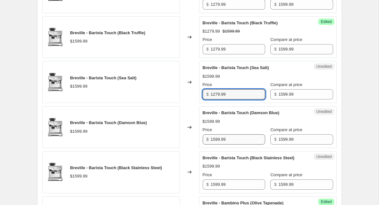
type input "1279.99"
click at [233, 145] on input "1599.99" at bounding box center [238, 140] width 54 height 10
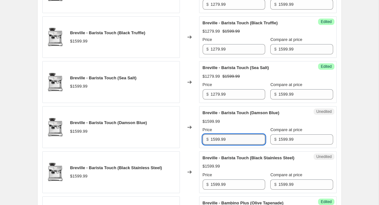
paste input "27"
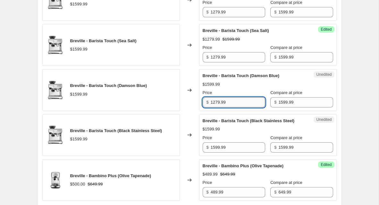
scroll to position [872, 0]
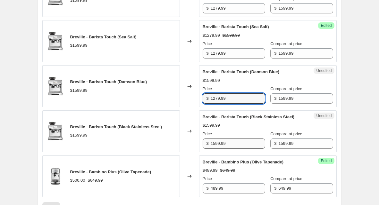
type input "1279.99"
click at [232, 149] on input "1599.99" at bounding box center [238, 144] width 54 height 10
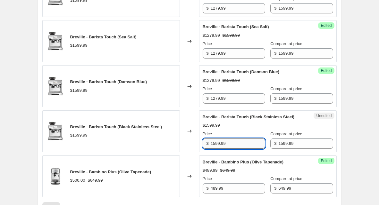
paste input "27"
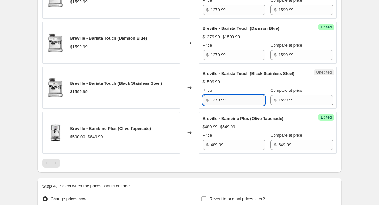
scroll to position [916, 0]
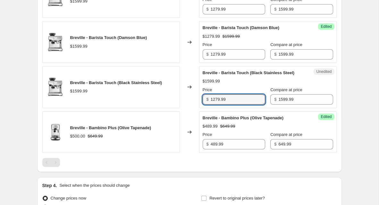
type input "1279.99"
click at [235, 150] on div "Breville - Bambino Plus (Olive Tapenade) $489.99 $649.99 Price $ 489.99 Compare…" at bounding box center [268, 132] width 130 height 35
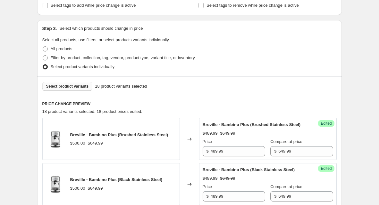
scroll to position [112, 0]
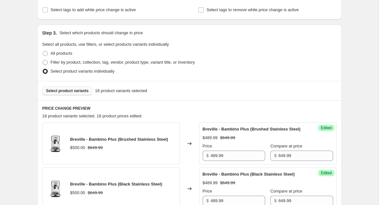
click at [208, 81] on div "Select product variants 18 product variants selected" at bounding box center [189, 91] width 304 height 20
click at [82, 91] on span "Select product variants" at bounding box center [67, 90] width 43 height 5
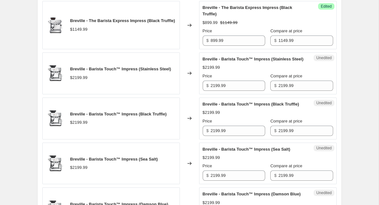
scroll to position [456, 0]
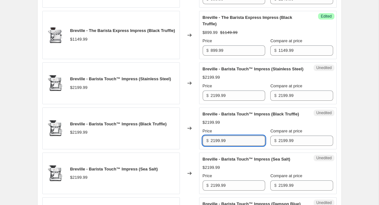
click at [220, 146] on input "2199.99" at bounding box center [238, 141] width 54 height 10
click at [227, 101] on input "2199.99" at bounding box center [238, 96] width 54 height 10
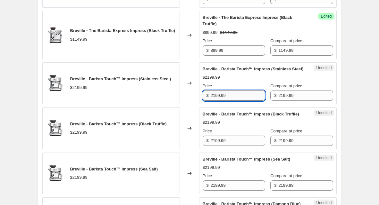
click at [227, 101] on input "2199.99" at bounding box center [238, 96] width 54 height 10
type input "1759.99"
click at [237, 146] on input "2199.99" at bounding box center [238, 141] width 54 height 10
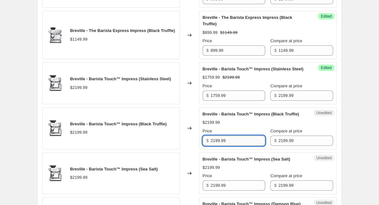
paste input "175"
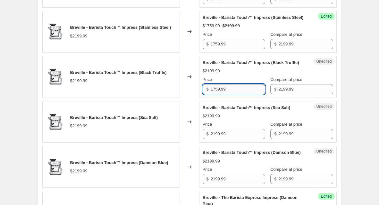
scroll to position [508, 0]
type input "1759.99"
click at [238, 139] on input "2199.99" at bounding box center [238, 134] width 54 height 10
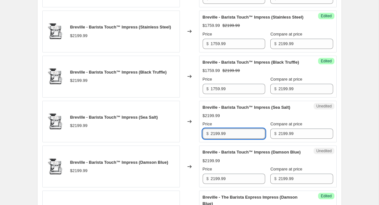
paste input "175"
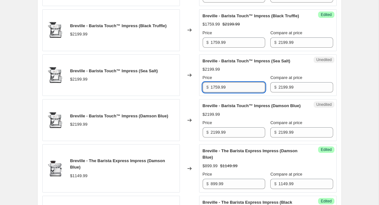
scroll to position [564, 0]
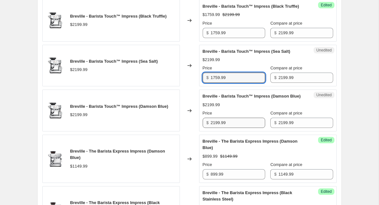
type input "1759.99"
click at [237, 128] on input "2199.99" at bounding box center [238, 123] width 54 height 10
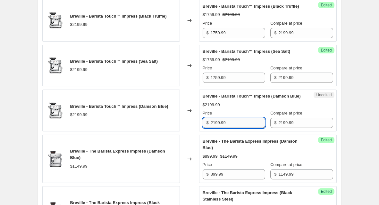
paste input "175"
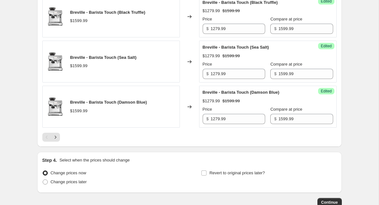
scroll to position [1112, 0]
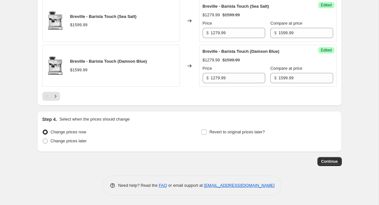
type input "1759.99"
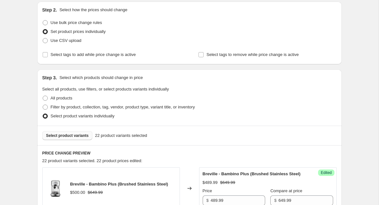
scroll to position [92, 0]
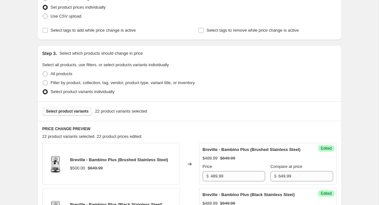
click at [88, 115] on button "Select product variants" at bounding box center [67, 111] width 50 height 9
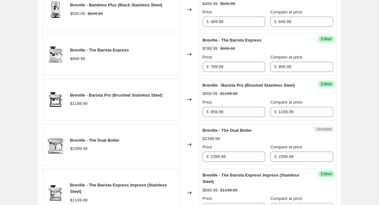
scroll to position [294, 0]
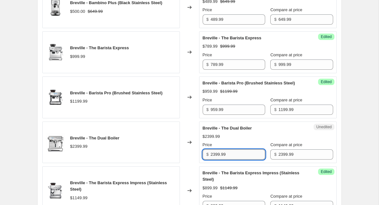
click at [236, 160] on input "2399.99" at bounding box center [238, 155] width 54 height 10
type input "1899.99"
click at [161, 164] on div "Breville - The Dual Boiler $2399.99" at bounding box center [110, 143] width 137 height 42
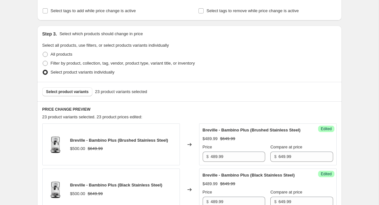
scroll to position [158, 0]
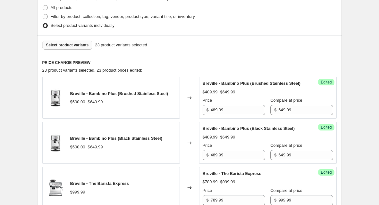
click at [76, 46] on span "Select product variants" at bounding box center [67, 45] width 43 height 5
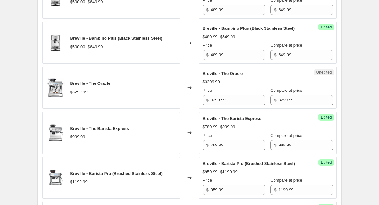
scroll to position [258, 0]
click at [218, 109] on div "Unedited Breville - The Oracle $3299.99 Price $ 3299.99 Compare at price $ 3299…" at bounding box center [267, 88] width 137 height 42
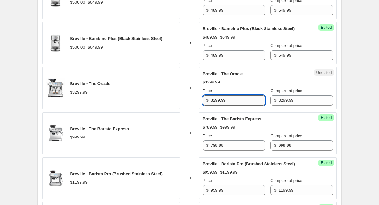
click at [223, 106] on input "3299.99" at bounding box center [238, 100] width 54 height 10
type input "2639.99"
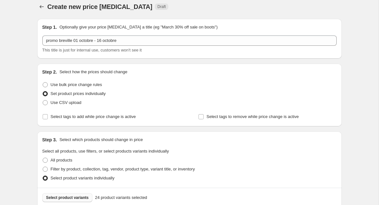
scroll to position [6, 0]
click at [81, 194] on button "Select product variants" at bounding box center [67, 197] width 50 height 9
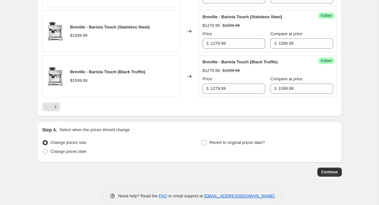
scroll to position [1066, 0]
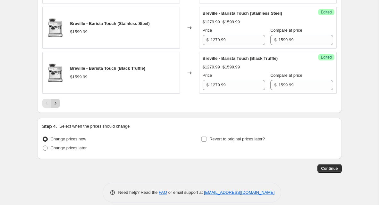
click at [57, 107] on icon "Next" at bounding box center [55, 103] width 6 height 6
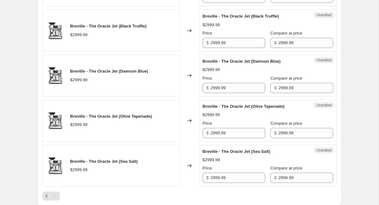
scroll to position [449, 0]
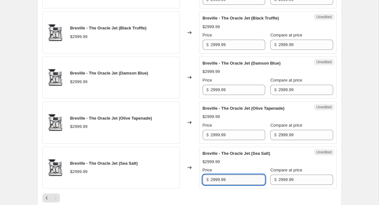
click at [213, 181] on input "2999.99" at bounding box center [238, 180] width 54 height 10
type input "2399.9"
click at [215, 139] on input "2999.99" at bounding box center [238, 135] width 54 height 10
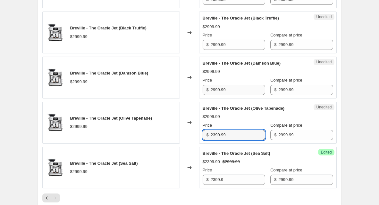
type input "2399.99"
click at [215, 95] on input "2999.99" at bounding box center [238, 90] width 54 height 10
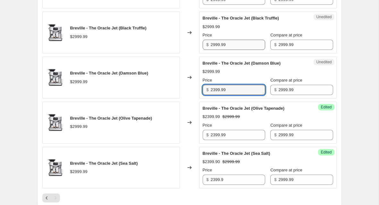
type input "2399.99"
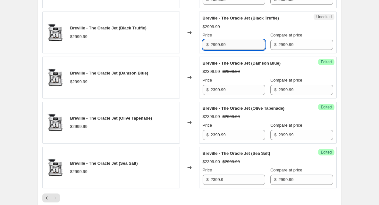
click at [215, 47] on input "2999.99" at bounding box center [238, 45] width 54 height 10
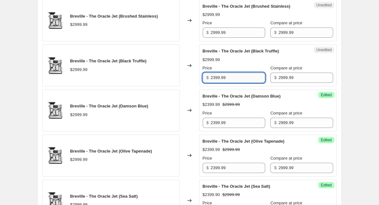
scroll to position [413, 0]
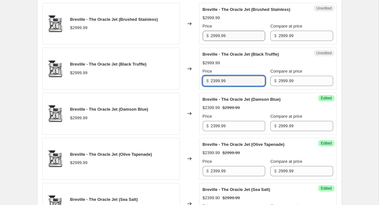
type input "2399.99"
click at [215, 38] on input "2999.99" at bounding box center [238, 36] width 54 height 10
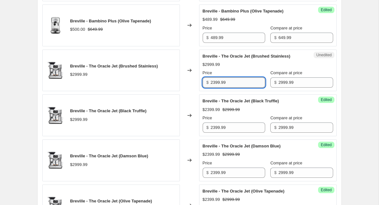
scroll to position [364, 0]
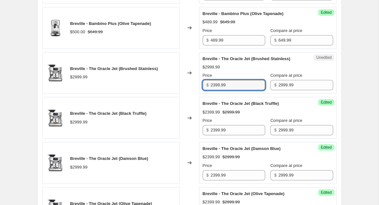
type input "2399.99"
click at [248, 79] on div "Price" at bounding box center [234, 75] width 62 height 6
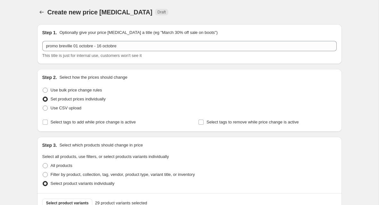
scroll to position [77, 0]
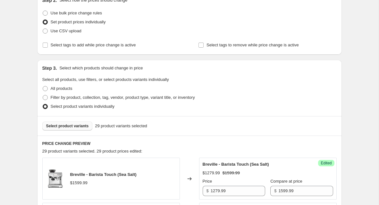
click at [77, 130] on button "Select product variants" at bounding box center [67, 126] width 50 height 9
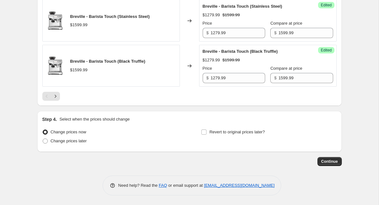
scroll to position [1093, 0]
click at [58, 101] on button "Next" at bounding box center [55, 96] width 9 height 9
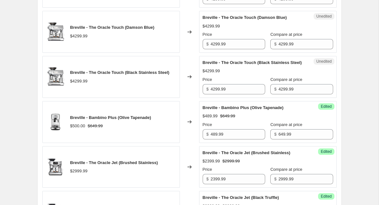
scroll to position [449, 0]
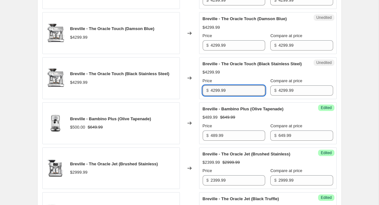
click at [228, 96] on input "4299.99" at bounding box center [238, 91] width 54 height 10
type input "3439.99"
click at [243, 51] on input "4299.99" at bounding box center [238, 45] width 54 height 10
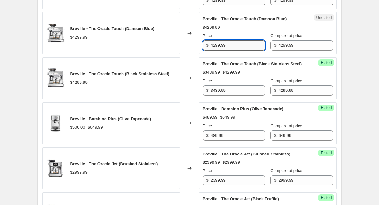
paste input "343"
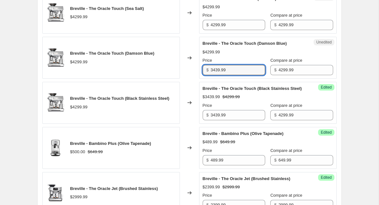
scroll to position [424, 0]
type input "3439.99"
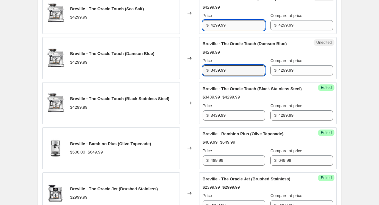
click at [239, 30] on input "4299.99" at bounding box center [238, 25] width 54 height 10
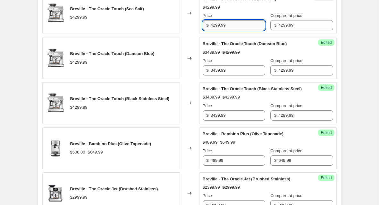
paste input "343"
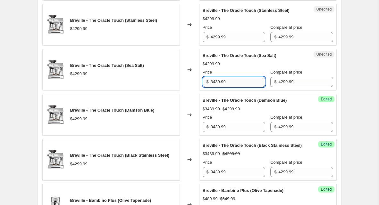
scroll to position [364, 0]
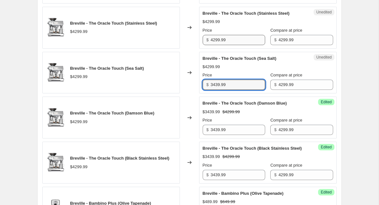
type input "3439.99"
click at [240, 45] on input "4299.99" at bounding box center [238, 40] width 54 height 10
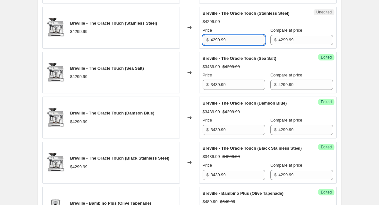
paste input "343"
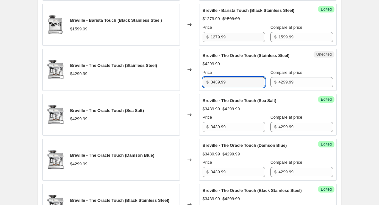
type input "3439.99"
click at [241, 42] on input "1279.99" at bounding box center [238, 37] width 54 height 10
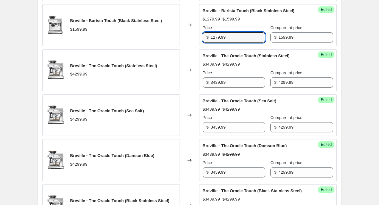
scroll to position [39, 0]
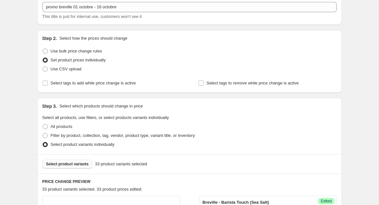
click at [59, 166] on span "Select product variants" at bounding box center [67, 164] width 43 height 5
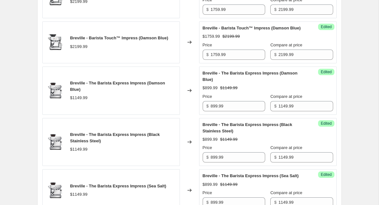
scroll to position [1105, 0]
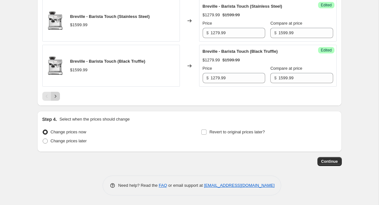
click at [56, 100] on icon "Next" at bounding box center [55, 96] width 6 height 6
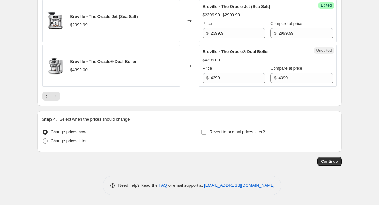
scroll to position [785, 0]
click at [222, 81] on input "4399" at bounding box center [238, 78] width 54 height 10
type input "3519.99"
click at [228, 97] on div at bounding box center [189, 96] width 294 height 9
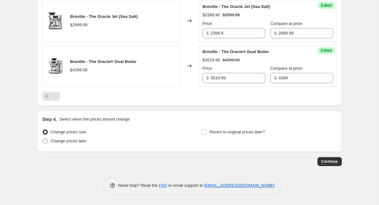
click at [73, 146] on label "Change prices later" at bounding box center [64, 141] width 45 height 9
click at [43, 139] on input "Change prices later" at bounding box center [43, 139] width 0 height 0
radio input "true"
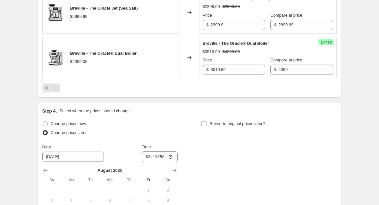
scroll to position [829, 0]
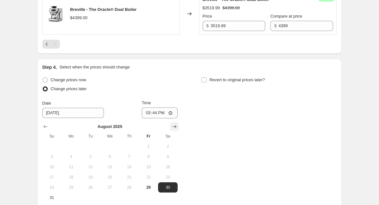
click at [172, 130] on icon "Show next month, September 2025" at bounding box center [174, 127] width 6 height 6
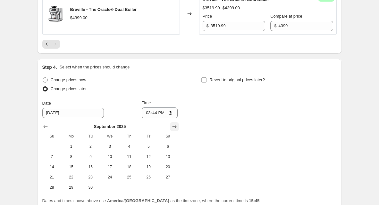
click at [172, 130] on icon "Show next month, October 2025" at bounding box center [174, 127] width 6 height 6
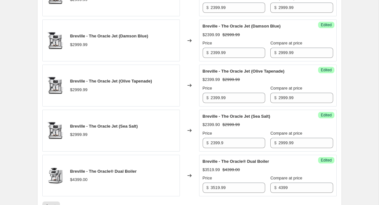
scroll to position [894, 0]
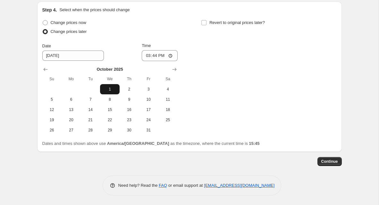
click at [113, 91] on span "1" at bounding box center [110, 89] width 14 height 5
type input "[DATE]"
click at [154, 61] on input "15:44" at bounding box center [160, 55] width 36 height 11
type input "00:00"
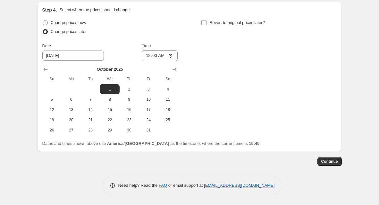
click at [206, 22] on input "Revert to original prices later?" at bounding box center [203, 22] width 5 height 5
checkbox input "true"
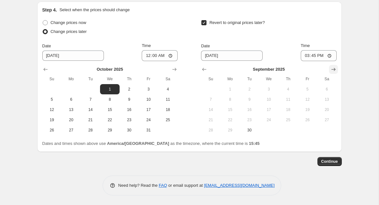
click at [337, 70] on button "Show next month, October 2025" at bounding box center [333, 69] width 9 height 9
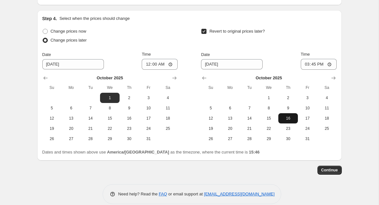
click at [282, 124] on button "16" at bounding box center [287, 118] width 19 height 10
type input "[DATE]"
click at [313, 70] on input "15:45" at bounding box center [319, 64] width 36 height 11
type input "23:59"
click at [324, 175] on button "Continue" at bounding box center [329, 170] width 24 height 9
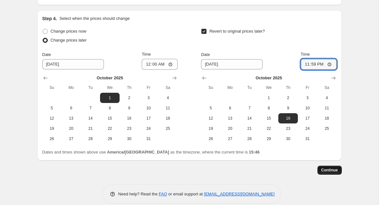
scroll to position [0, 0]
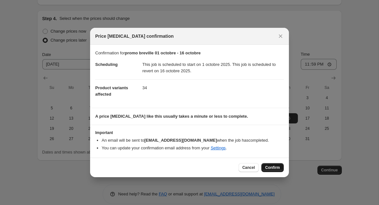
click at [274, 164] on button "Confirm" at bounding box center [272, 167] width 22 height 9
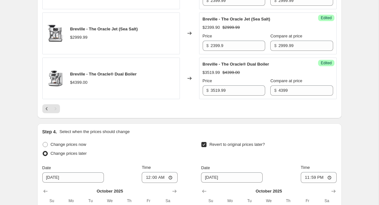
scroll to position [808, 0]
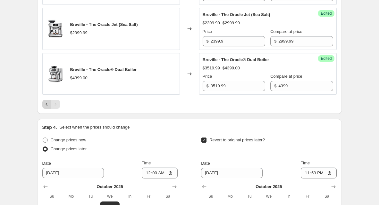
click at [46, 108] on icon "Previous" at bounding box center [47, 104] width 6 height 6
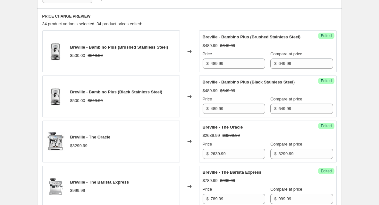
scroll to position [167, 0]
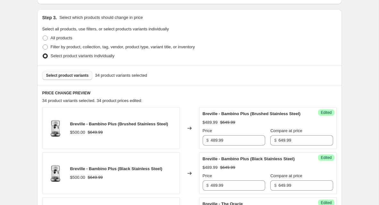
click at [70, 70] on div "Select product variants 34 product variants selected" at bounding box center [189, 76] width 304 height 20
click at [70, 72] on button "Select product variants" at bounding box center [67, 75] width 50 height 9
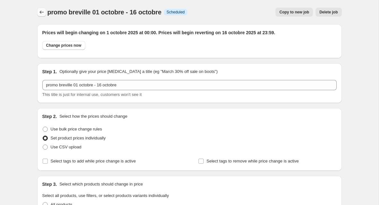
click at [44, 10] on icon "Price change jobs" at bounding box center [41, 12] width 6 height 6
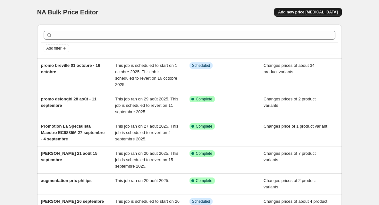
click at [316, 10] on span "Add new price [MEDICAL_DATA]" at bounding box center [308, 12] width 60 height 5
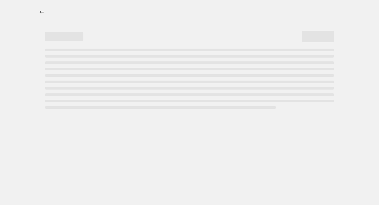
select select "percentage"
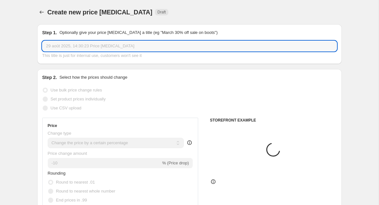
click at [98, 45] on input "29 août 2025, 14:30:23 Price [MEDICAL_DATA]" at bounding box center [189, 46] width 294 height 10
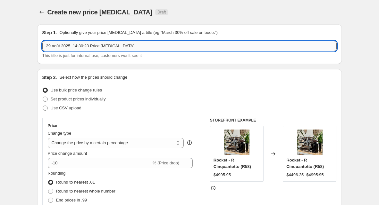
click at [98, 45] on input "29 août 2025, 14:30:23 Price [MEDICAL_DATA]" at bounding box center [189, 46] width 294 height 10
paste input "BES920BSS1BCA1"
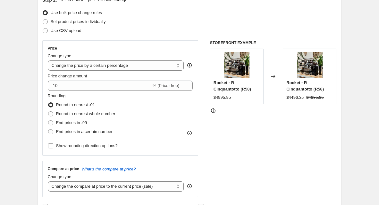
scroll to position [78, 0]
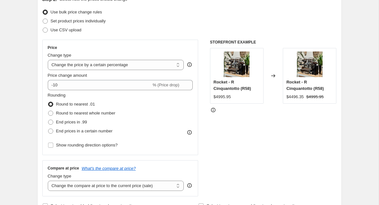
type input "Promo breville 24 octobre - 30 octobre"
click at [55, 13] on span "Use bulk price change rules" at bounding box center [76, 12] width 51 height 5
click at [43, 10] on input "Use bulk price change rules" at bounding box center [43, 10] width 0 height 0
click at [60, 24] on label "Set product prices individually" at bounding box center [73, 21] width 63 height 9
click at [43, 19] on input "Set product prices individually" at bounding box center [43, 19] width 0 height 0
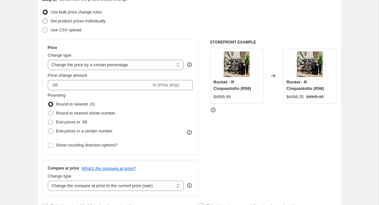
radio input "true"
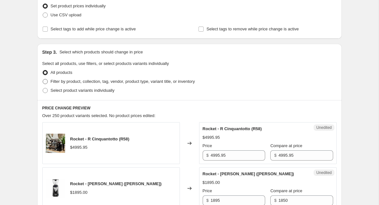
scroll to position [94, 0]
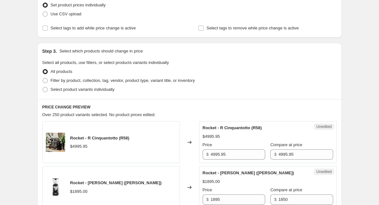
click at [100, 95] on div "Step 3. Select which products should change in price Select all products, use f…" at bounding box center [189, 71] width 304 height 56
click at [102, 86] on label "Select product variants individually" at bounding box center [78, 89] width 72 height 9
click at [43, 87] on input "Select product variants individually" at bounding box center [43, 87] width 0 height 0
radio input "true"
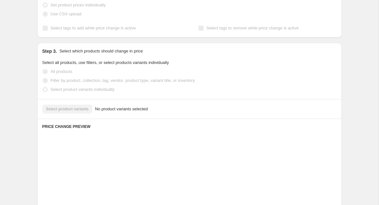
scroll to position [130, 0]
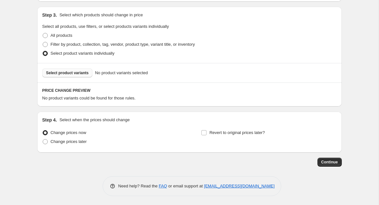
click at [90, 71] on button "Select product variants" at bounding box center [67, 73] width 50 height 9
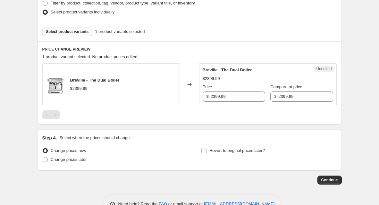
scroll to position [172, 0]
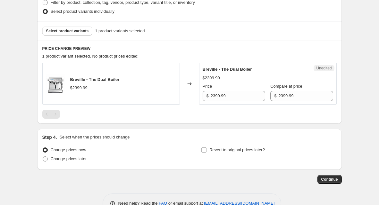
click at [244, 101] on div "Unedited Breville - The Dual Boiler $2399.99 Price $ 2399.99 Compare at price $…" at bounding box center [267, 84] width 137 height 42
click at [245, 97] on input "2399.99" at bounding box center [238, 96] width 54 height 10
type input "1899.99"
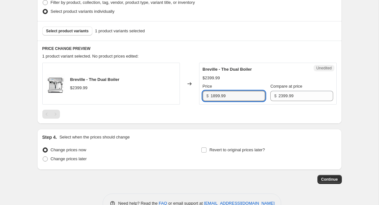
click at [218, 107] on div "Breville - The Dual Boiler $2399.99 Changed to Unedited Breville - The Dual Boi…" at bounding box center [189, 91] width 294 height 56
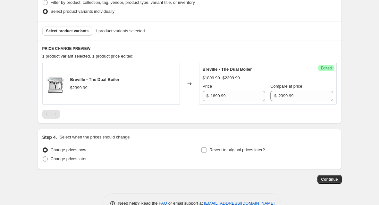
click at [78, 39] on div "Select product variants 1 product variants selected" at bounding box center [189, 31] width 304 height 20
click at [80, 35] on button "Select product variants" at bounding box center [67, 31] width 50 height 9
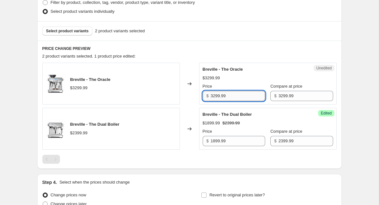
click at [224, 93] on input "3299.99" at bounding box center [238, 96] width 54 height 10
type input "2639.99"
click at [264, 63] on div "Success Edited Breville - The Oracle $26.00 $3299.99 Price $ 2639.99 Compare at…" at bounding box center [267, 84] width 137 height 42
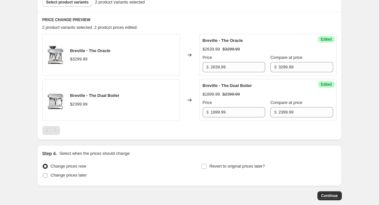
scroll to position [202, 0]
click at [75, 6] on div "Select product variants 2 product variants selected" at bounding box center [189, 2] width 304 height 20
click at [77, 4] on button "Select product variants" at bounding box center [67, 1] width 50 height 9
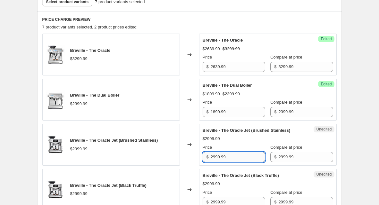
click at [232, 161] on input "2999.99" at bounding box center [238, 157] width 54 height 10
click at [216, 156] on input "2999.99" at bounding box center [238, 157] width 54 height 10
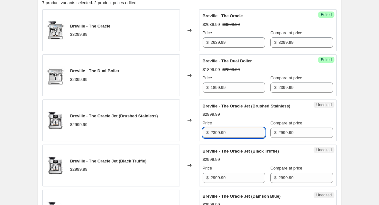
scroll to position [231, 0]
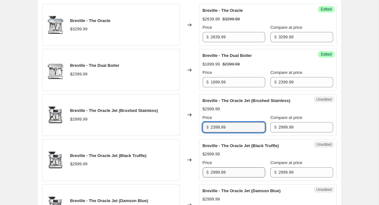
type input "2399.99"
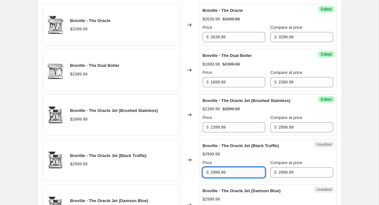
click at [220, 173] on input "2999.99" at bounding box center [238, 173] width 54 height 10
paste input "3"
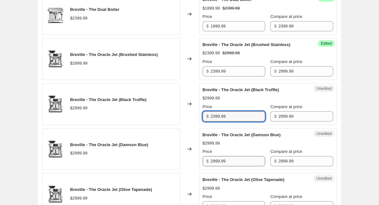
type input "2399.99"
click at [224, 164] on input "2999.99" at bounding box center [238, 161] width 54 height 10
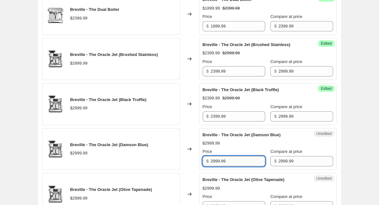
paste input "3"
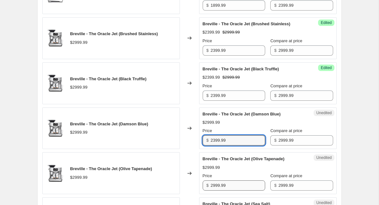
type input "2399.99"
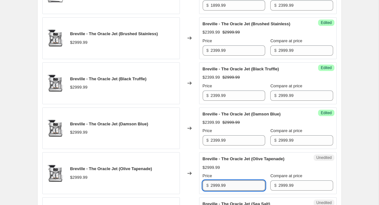
click at [226, 183] on input "2999.99" at bounding box center [238, 186] width 54 height 10
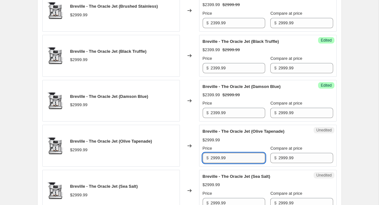
scroll to position [341, 0]
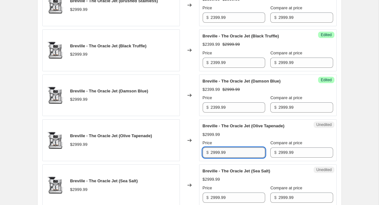
paste input "3"
type input "2399.99"
click at [228, 197] on input "2999.99" at bounding box center [238, 198] width 54 height 10
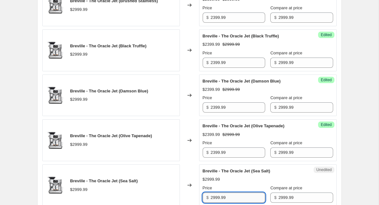
paste input "3"
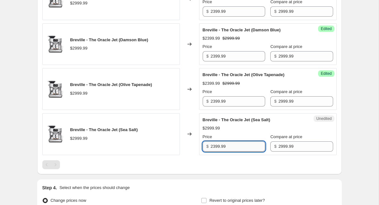
scroll to position [407, 0]
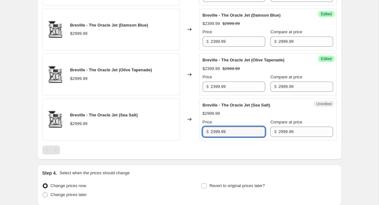
type input "2399.99"
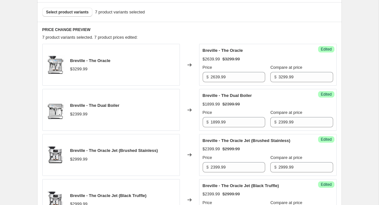
scroll to position [74, 0]
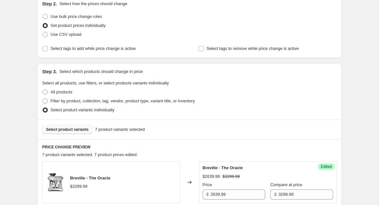
click at [79, 129] on span "Select product variants" at bounding box center [67, 129] width 43 height 5
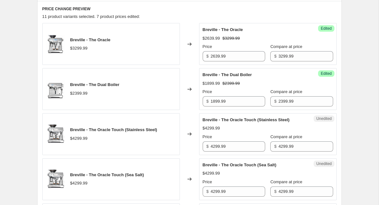
scroll to position [225, 0]
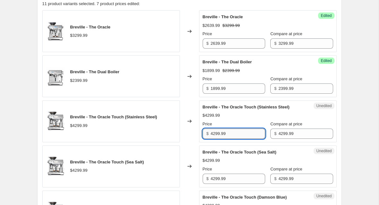
click at [220, 131] on input "4299.99" at bounding box center [238, 134] width 54 height 10
type input "3439.99"
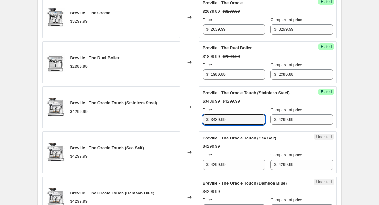
scroll to position [239, 0]
click at [251, 164] on input "4299.99" at bounding box center [238, 165] width 54 height 10
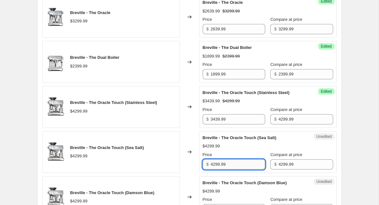
paste input "343"
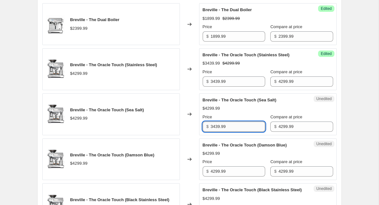
scroll to position [279, 0]
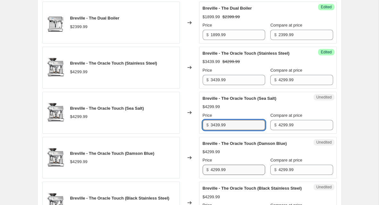
type input "3439.99"
click at [247, 173] on input "4299.99" at bounding box center [238, 170] width 54 height 10
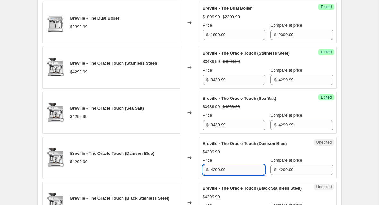
paste input "343"
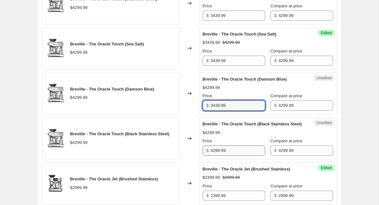
type input "3439.99"
click at [243, 156] on input "4299.99" at bounding box center [238, 151] width 54 height 10
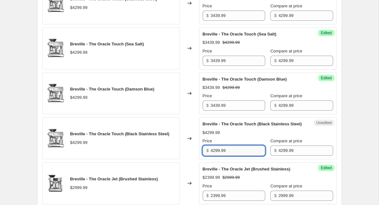
paste input "343"
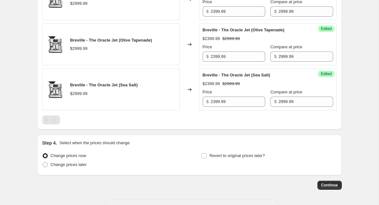
scroll to position [622, 0]
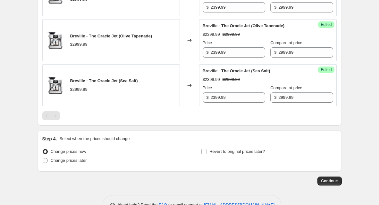
type input "3439.99"
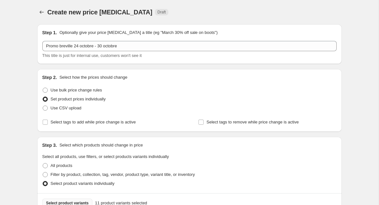
scroll to position [3, 0]
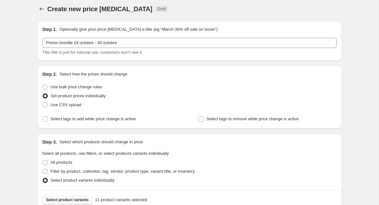
click at [83, 196] on button "Select product variants" at bounding box center [67, 200] width 50 height 9
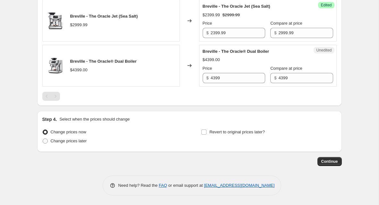
scroll to position [669, 0]
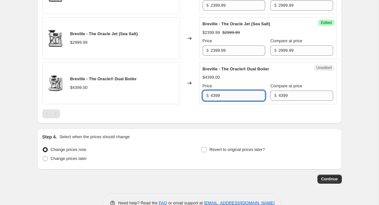
click at [227, 93] on input "4399" at bounding box center [238, 96] width 54 height 10
type input "3519.99"
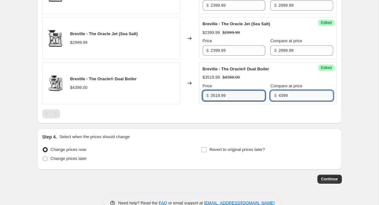
click at [289, 101] on input "4399" at bounding box center [305, 96] width 54 height 10
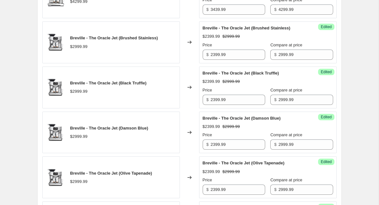
scroll to position [689, 0]
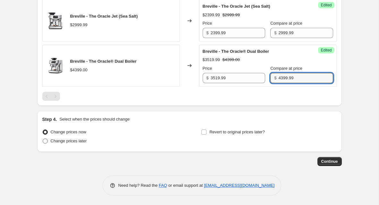
type input "4399.99"
click at [78, 144] on span "Change prices later" at bounding box center [69, 141] width 36 height 6
click at [43, 139] on input "Change prices later" at bounding box center [43, 139] width 0 height 0
radio input "true"
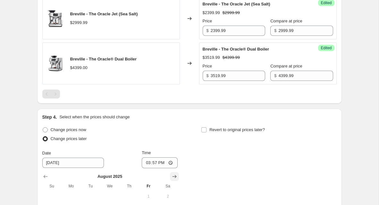
click at [171, 177] on icon "Show next month, September 2025" at bounding box center [174, 177] width 6 height 6
click at [171, 177] on icon "Show next month, October 2025" at bounding box center [174, 177] width 6 height 6
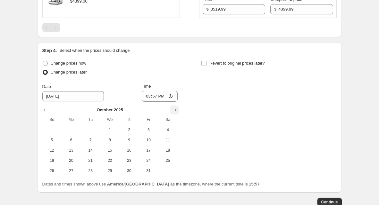
scroll to position [757, 0]
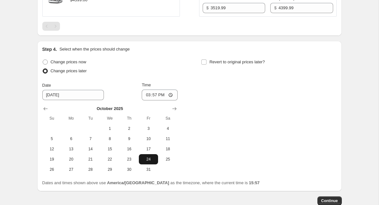
click at [149, 160] on span "24" at bounding box center [148, 159] width 14 height 5
type input "[DATE]"
click at [153, 100] on input "15:57" at bounding box center [160, 95] width 36 height 11
type input "00:00"
click at [225, 64] on span "Revert to original prices later?" at bounding box center [236, 62] width 55 height 5
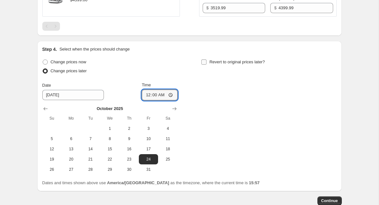
click at [206, 64] on input "Revert to original prices later?" at bounding box center [203, 62] width 5 height 5
checkbox input "true"
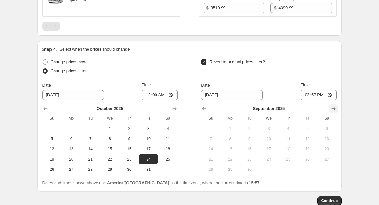
click at [335, 112] on icon "Show next month, October 2025" at bounding box center [333, 109] width 6 height 6
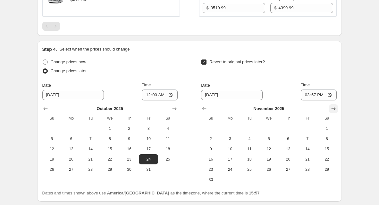
click at [335, 112] on icon "Show next month, December 2025" at bounding box center [333, 109] width 6 height 6
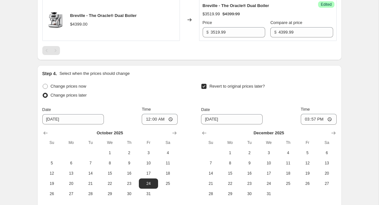
scroll to position [733, 0]
click at [201, 132] on button "Show previous month, November 2025" at bounding box center [204, 132] width 9 height 9
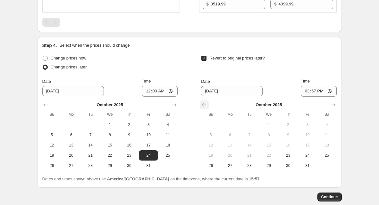
scroll to position [798, 0]
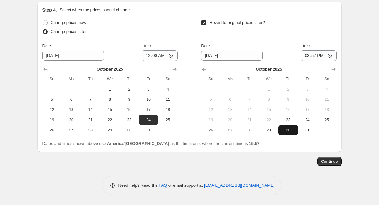
click at [290, 131] on span "30" at bounding box center [288, 130] width 14 height 5
type input "[DATE]"
click at [310, 47] on span "Time" at bounding box center [305, 45] width 9 height 5
click at [314, 50] on input "15:57" at bounding box center [319, 55] width 36 height 11
type input "23:59"
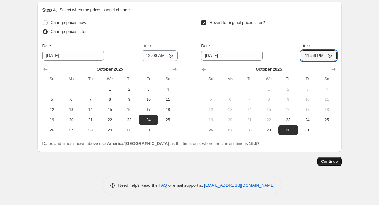
click at [329, 163] on span "Continue" at bounding box center [329, 161] width 17 height 5
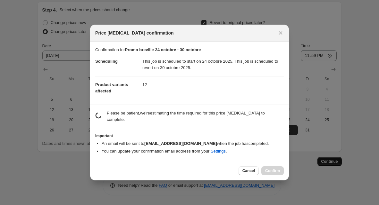
scroll to position [0, 0]
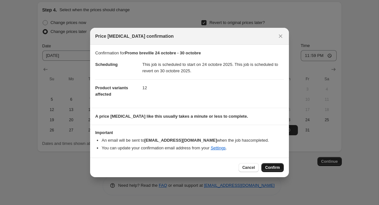
click at [272, 171] on button "Confirm" at bounding box center [272, 167] width 22 height 9
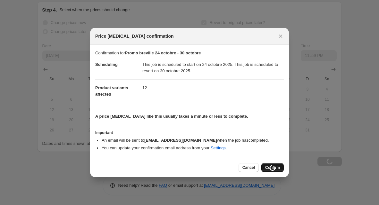
scroll to position [798, 0]
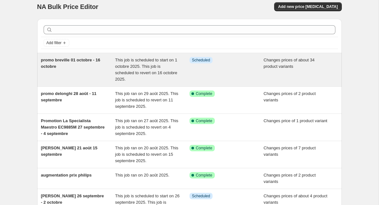
scroll to position [6, 0]
click at [114, 62] on div "promo breville 01 octobre - 16 octobre" at bounding box center [78, 70] width 74 height 26
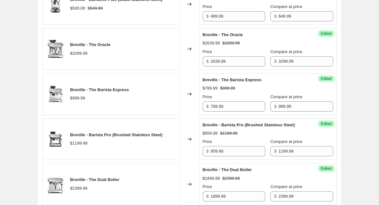
scroll to position [338, 0]
